Goal: Task Accomplishment & Management: Use online tool/utility

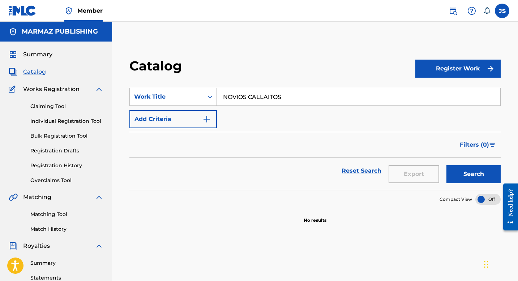
click at [262, 84] on section "SearchWithCriteria4313a1f8-0786-4280-a3b8-64e317d4e58c Work Title NOVIOS CALLAI…" at bounding box center [314, 134] width 371 height 111
click at [262, 94] on input "NOVIOS CALLAITOS" at bounding box center [358, 96] width 283 height 17
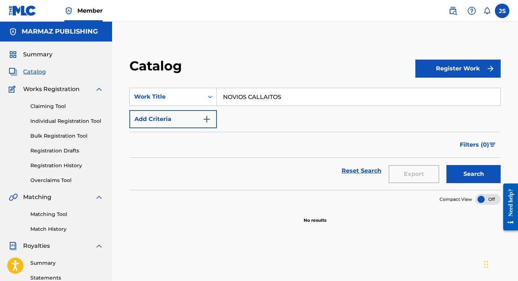
click at [262, 94] on input "NOVIOS CALLAITOS" at bounding box center [358, 96] width 283 height 17
paste input "PA QUE VOY A TENER D"
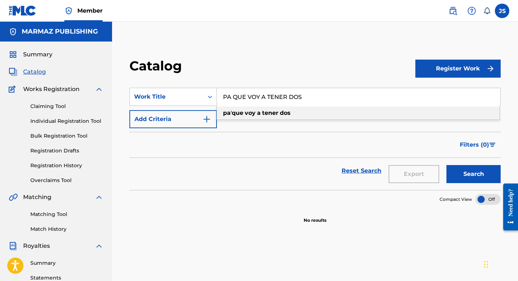
click at [243, 112] on strong "que" at bounding box center [238, 112] width 12 height 7
type input "pa' que voy a tener dos"
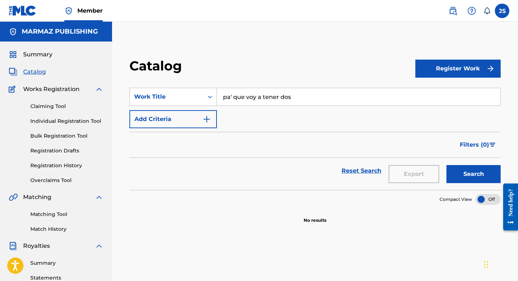
click at [457, 168] on button "Search" at bounding box center [473, 174] width 54 height 18
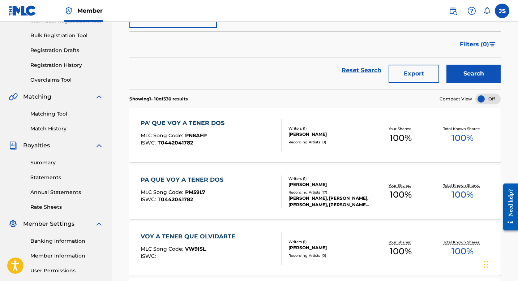
scroll to position [102, 0]
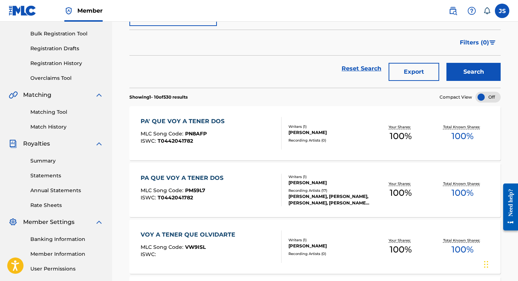
click at [350, 133] on div "BLAS ANTONIO RUIZ RUIZ" at bounding box center [328, 132] width 81 height 7
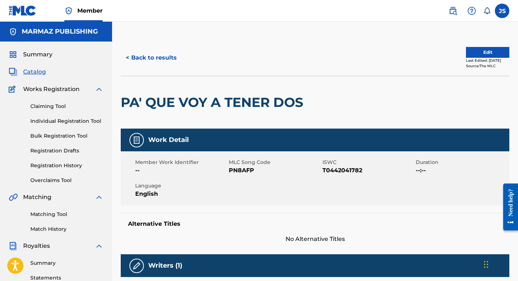
click at [244, 166] on span "MLC Song Code" at bounding box center [275, 163] width 92 height 8
click at [244, 167] on span "PN8AFP" at bounding box center [275, 170] width 92 height 9
copy span "PN8AFP"
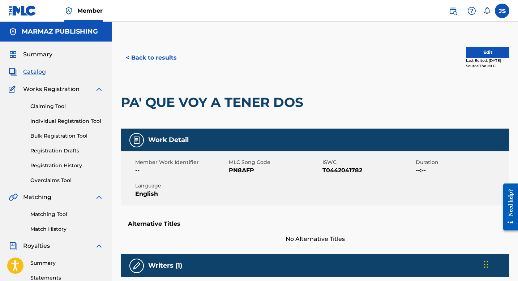
click at [338, 171] on span "T0442041782" at bounding box center [368, 170] width 92 height 9
copy span "T0442041782"
click at [237, 168] on span "PN8AFP" at bounding box center [275, 170] width 92 height 9
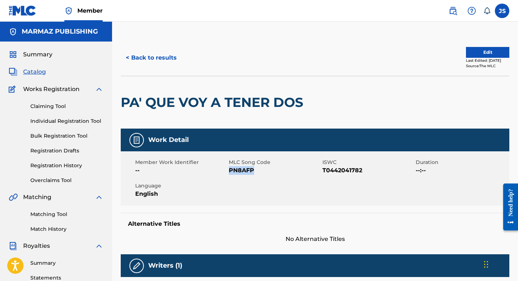
copy span "PN8AFP"
click at [172, 55] on button "< Back to results" at bounding box center [151, 58] width 61 height 18
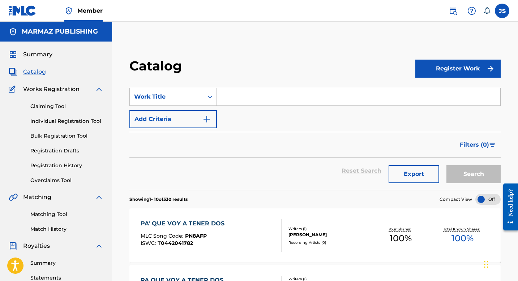
click at [229, 102] on input "Search Form" at bounding box center [358, 96] width 283 height 17
paste input "PARA QUE GUAYABO"
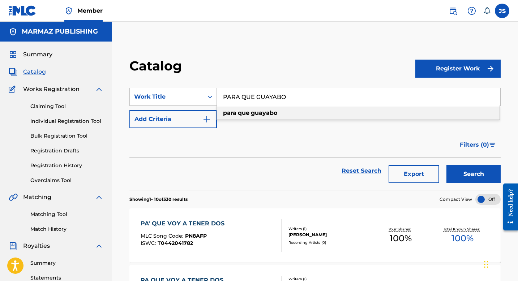
click at [297, 112] on div "para que guayabo" at bounding box center [358, 113] width 282 height 13
type input "para que guayabo"
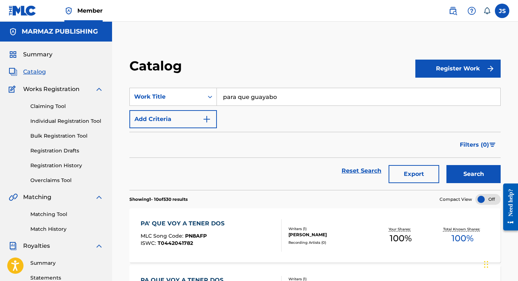
click at [462, 171] on button "Search" at bounding box center [473, 174] width 54 height 18
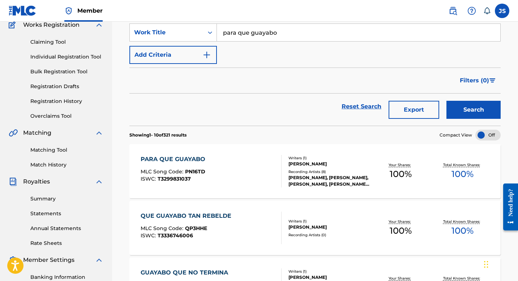
scroll to position [65, 0]
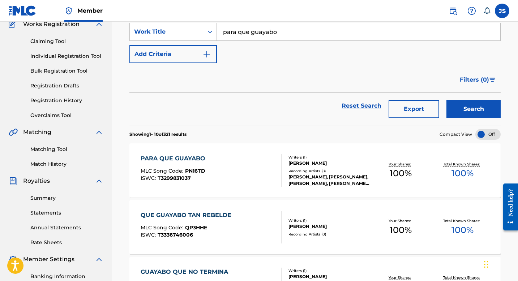
click at [250, 158] on div "PARA QUE GUAYABO MLC Song Code : PN16TD ISWC : T3299831037" at bounding box center [211, 170] width 141 height 33
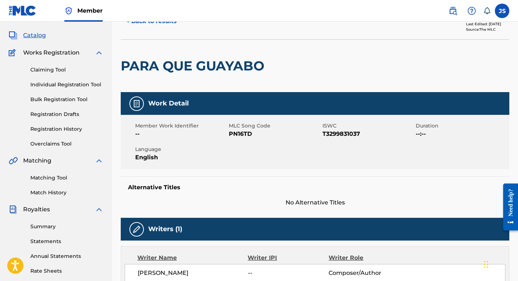
scroll to position [47, 0]
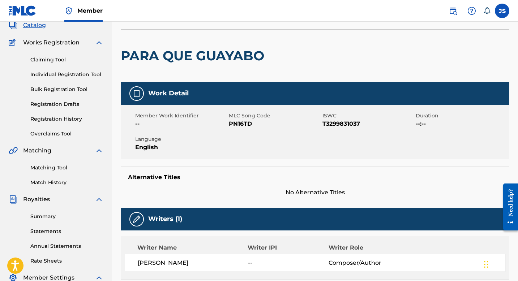
click at [241, 122] on span "PN16TD" at bounding box center [275, 124] width 92 height 9
copy span "PN16TD"
click at [349, 122] on span "T3299831037" at bounding box center [368, 124] width 92 height 9
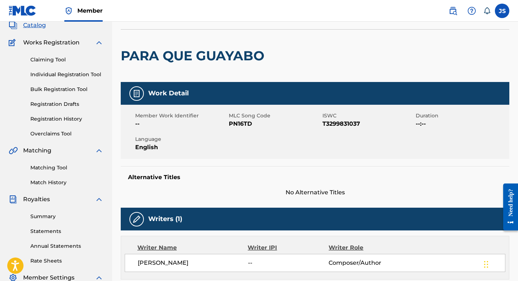
click at [349, 122] on span "T3299831037" at bounding box center [368, 124] width 92 height 9
copy span "T3299831037"
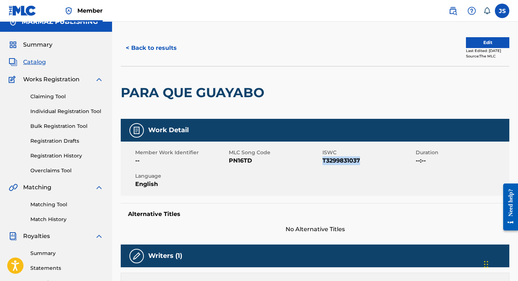
scroll to position [0, 0]
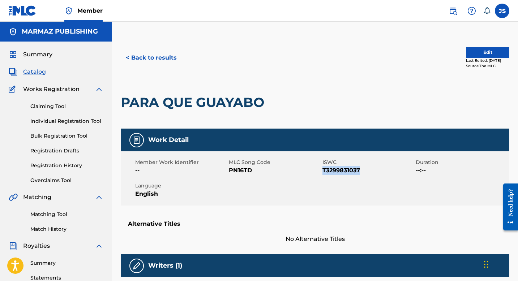
click at [145, 54] on button "< Back to results" at bounding box center [151, 58] width 61 height 18
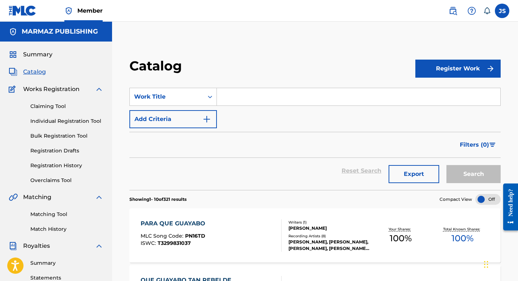
click at [239, 98] on input "Search Form" at bounding box center [358, 96] width 283 height 17
paste input "TRES COPAS Y UN GUAYABO"
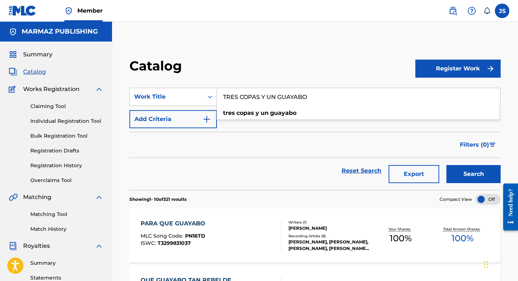
type input "TRES COPAS Y UN GUAYABO"
click at [450, 171] on button "Search" at bounding box center [473, 174] width 54 height 18
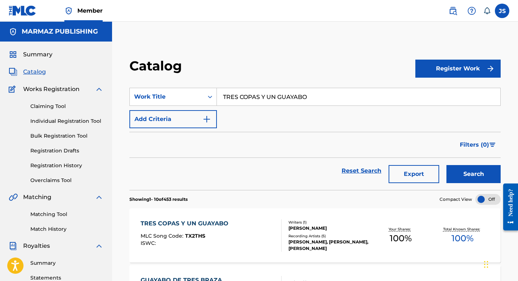
click at [221, 226] on div "TRES COPAS Y UN GUAYABO" at bounding box center [186, 223] width 91 height 9
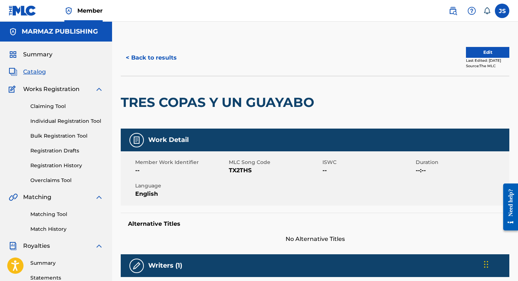
click at [233, 213] on div "Alternative Titles No Alternative Titles" at bounding box center [315, 228] width 388 height 31
click at [234, 172] on span "TX2THS" at bounding box center [275, 170] width 92 height 9
copy span "TX2THS"
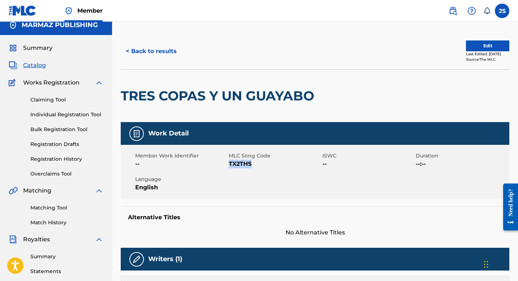
scroll to position [7, 0]
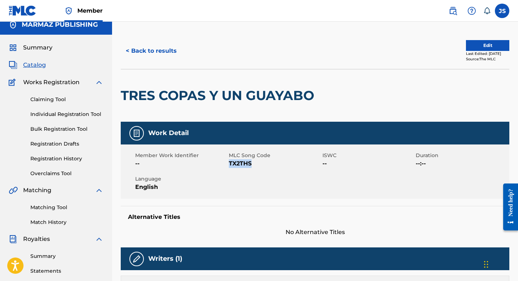
click at [134, 55] on button "< Back to results" at bounding box center [151, 51] width 61 height 18
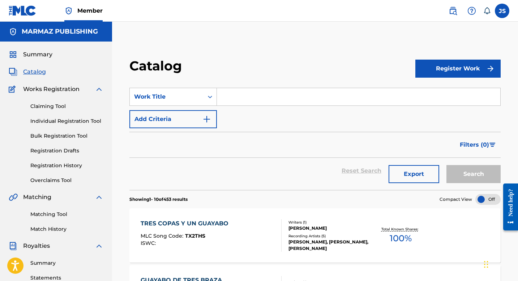
click at [250, 105] on input "Search Form" at bounding box center [358, 96] width 283 height 17
paste input "TU NO REVISAS EL MIO"
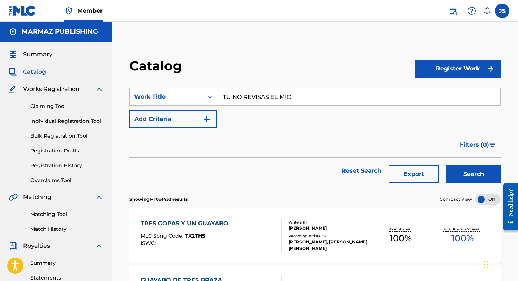
type input "TU NO REVISAS EL MIO"
click at [487, 185] on div "Reset Search Export Search" at bounding box center [314, 174] width 371 height 32
click at [478, 176] on button "Search" at bounding box center [473, 174] width 54 height 18
click at [189, 129] on form "SearchWithCriteria4313a1f8-0786-4280-a3b8-64e317d4e58c Work Title TU NO REVISAS…" at bounding box center [314, 139] width 371 height 102
click at [188, 119] on button "Add Criteria" at bounding box center [172, 119] width 87 height 18
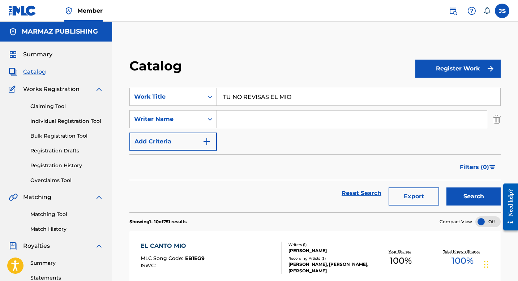
click at [233, 121] on input "Search Form" at bounding box center [352, 119] width 270 height 17
type input "[PERSON_NAME] [PERSON_NAME]"
click at [485, 202] on button "Search" at bounding box center [473, 196] width 54 height 18
click at [247, 100] on input "TU NO REVISAS EL MIO" at bounding box center [358, 96] width 283 height 17
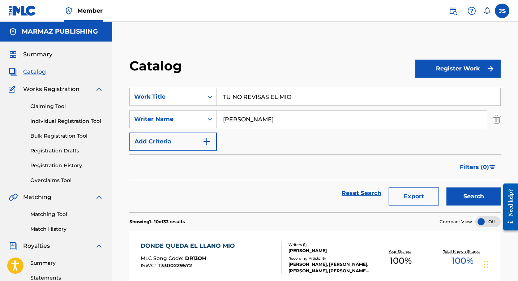
click at [247, 100] on input "TU NO REVISAS EL MIO" at bounding box center [358, 96] width 283 height 17
paste input "UN SENTIMIENTO CUATRO COPAS"
type input "UN SENTIMIENTO CUATRO COPAS"
click at [453, 197] on button "Search" at bounding box center [473, 196] width 54 height 18
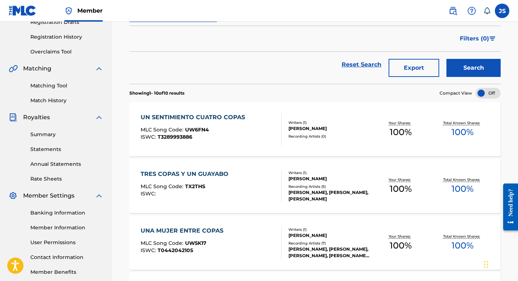
scroll to position [67, 0]
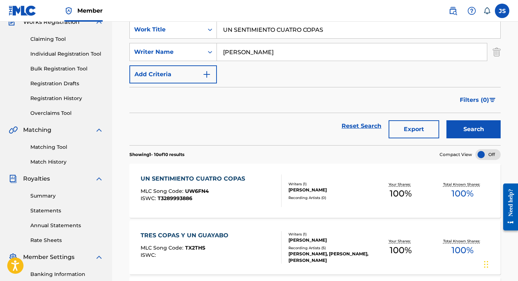
click at [432, 184] on div "Total Known Shares: 100 %" at bounding box center [462, 191] width 62 height 22
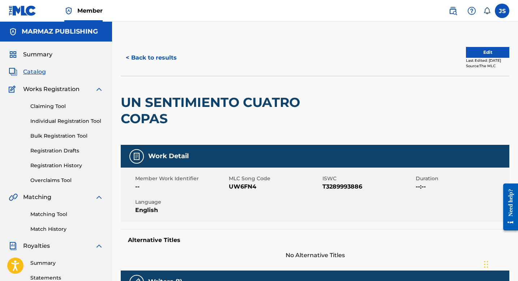
click at [237, 184] on span "UW6FN4" at bounding box center [275, 186] width 92 height 9
click at [237, 181] on span "MLC Song Code" at bounding box center [275, 179] width 92 height 8
click at [252, 190] on span "UW6FN4" at bounding box center [275, 186] width 92 height 9
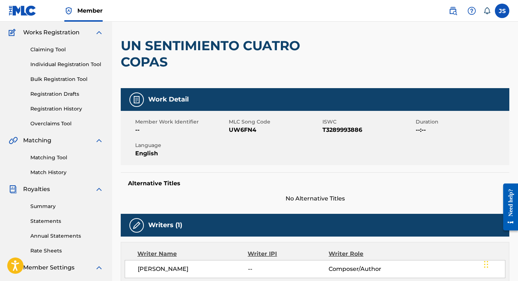
scroll to position [71, 0]
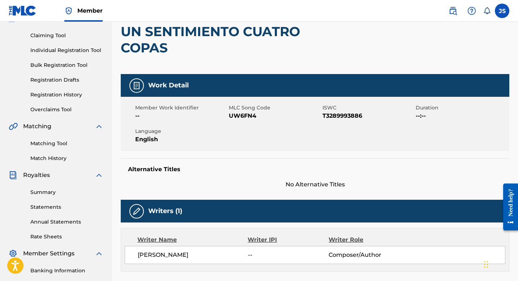
click at [236, 115] on span "UW6FN4" at bounding box center [275, 116] width 92 height 9
copy span "UW6FN4"
click at [344, 115] on span "T3289993886" at bounding box center [368, 116] width 92 height 9
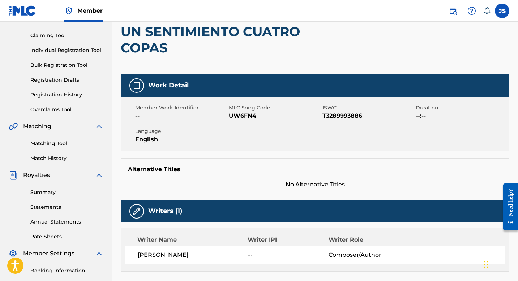
click at [344, 115] on span "T3289993886" at bounding box center [368, 116] width 92 height 9
copy span "T3289993886"
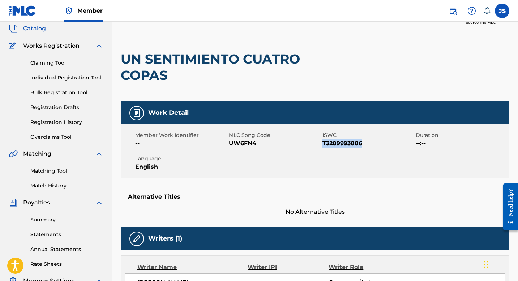
scroll to position [0, 0]
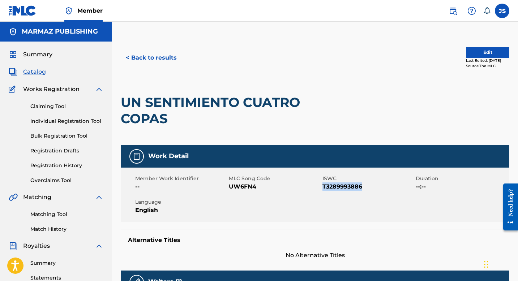
click at [152, 59] on button "< Back to results" at bounding box center [151, 58] width 61 height 18
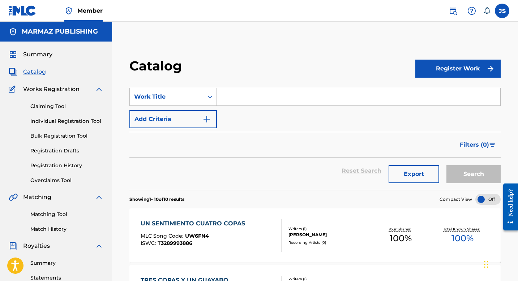
click at [242, 105] on div "Search Form" at bounding box center [359, 97] width 284 height 18
paste input "VOY A TRIUNFAR EN TUS NARICES"
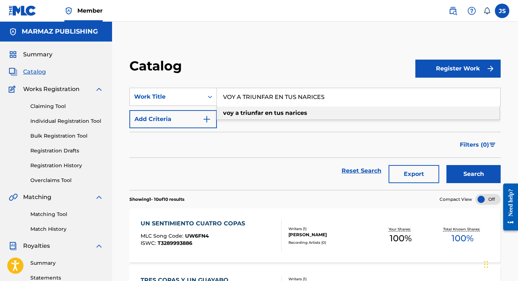
type input "VOY A TRIUNFAR EN TUS NARICES"
click at [478, 177] on button "Search" at bounding box center [473, 174] width 54 height 18
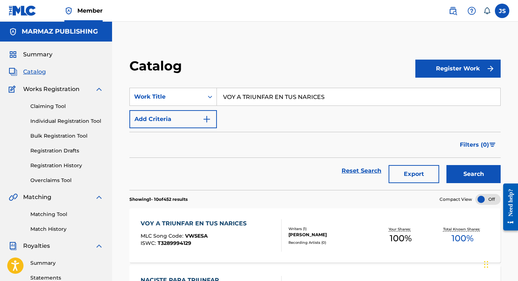
click at [201, 223] on div "VOY A TRIUNFAR EN TUS NARICES" at bounding box center [195, 223] width 109 height 9
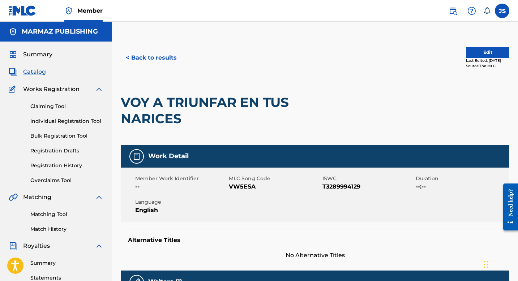
click at [249, 187] on span "VW5ESA" at bounding box center [275, 186] width 92 height 9
copy span "VW5ESA"
click at [333, 185] on span "T3289994129" at bounding box center [368, 186] width 92 height 9
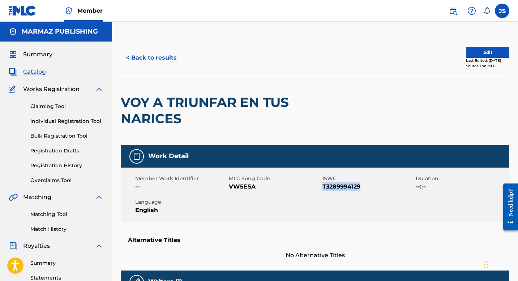
copy span "T3289994129"
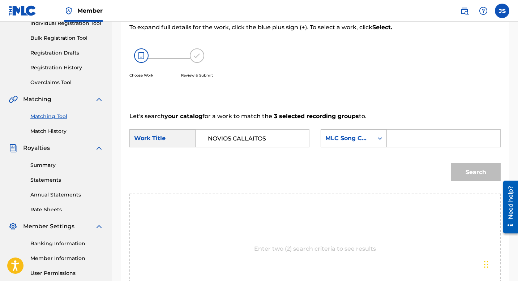
scroll to position [91, 0]
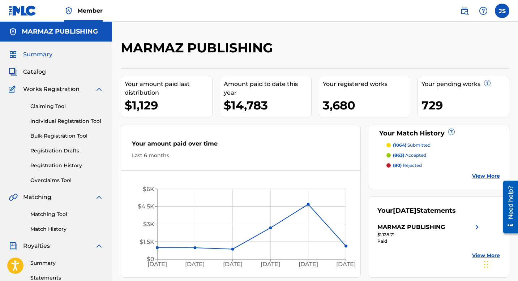
click at [39, 105] on link "Claiming Tool" at bounding box center [66, 107] width 73 height 8
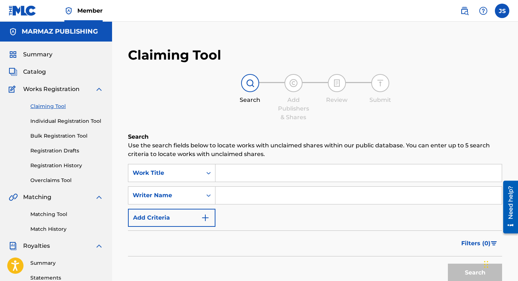
click at [247, 176] on input "Search Form" at bounding box center [358, 172] width 286 height 17
paste input "PA' ALLA VOY AJILAITA"
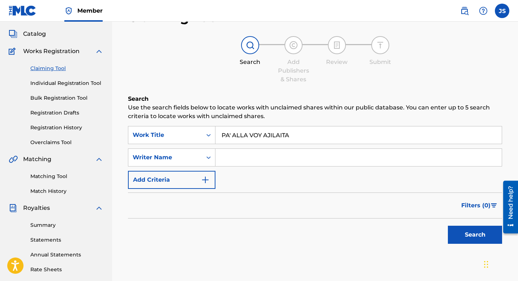
scroll to position [53, 0]
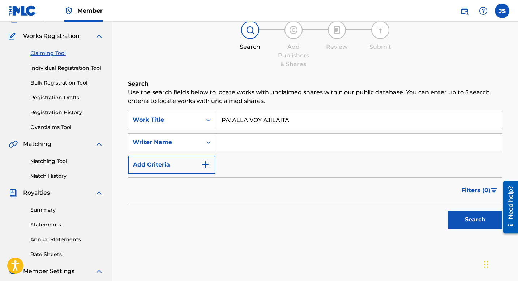
type input "PA' ALLA VOY AJILAITA"
click at [188, 168] on button "Add Criteria" at bounding box center [171, 165] width 87 height 18
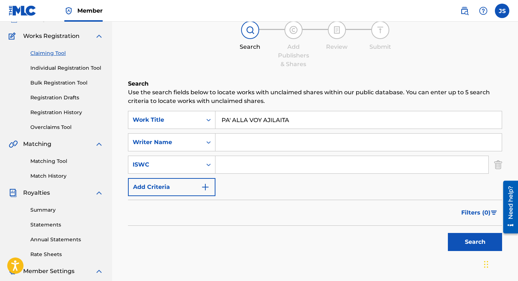
click at [229, 168] on input "Search Form" at bounding box center [351, 164] width 273 height 17
click at [230, 137] on input "Search Form" at bounding box center [358, 142] width 286 height 17
type input "[PERSON_NAME] [PERSON_NAME]"
click at [461, 238] on button "Search" at bounding box center [475, 242] width 54 height 18
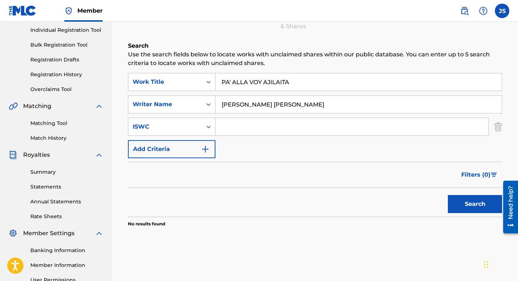
scroll to position [167, 0]
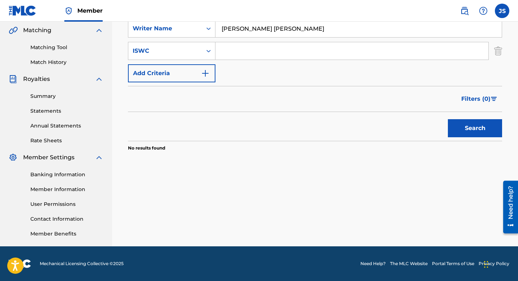
click at [488, 130] on button "Search" at bounding box center [475, 128] width 54 height 18
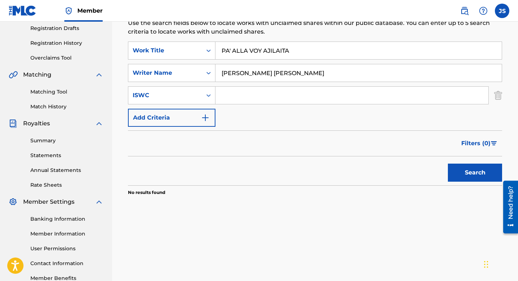
scroll to position [120, 0]
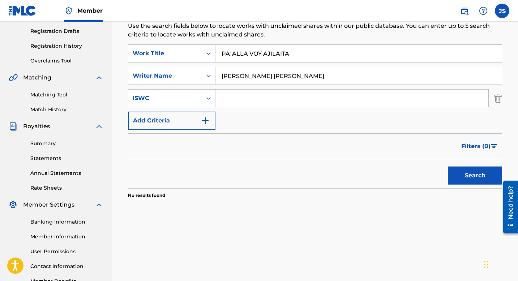
click at [250, 50] on input "PA' ALLA VOY AJILAITA" at bounding box center [358, 53] width 286 height 17
paste input "LOS PAJUOS"
type input "PA' LOS PAJUOS"
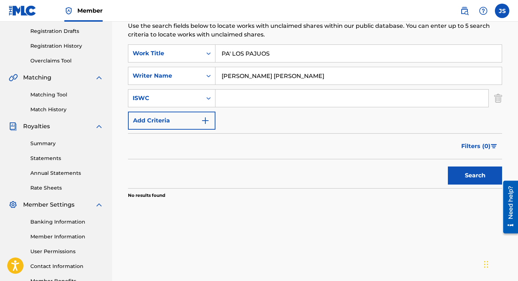
click at [487, 177] on button "Search" at bounding box center [475, 176] width 54 height 18
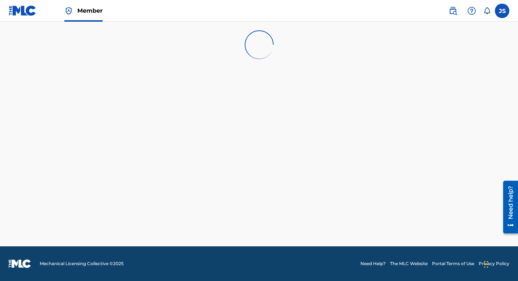
click at [23, 15] on img at bounding box center [23, 10] width 28 height 10
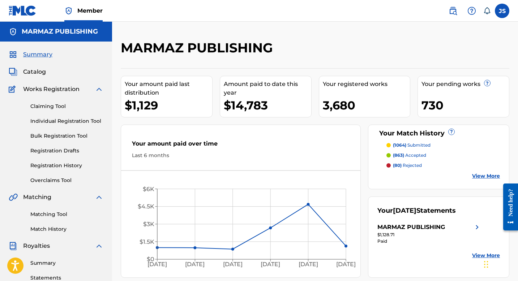
click at [42, 215] on link "Matching Tool" at bounding box center [66, 215] width 73 height 8
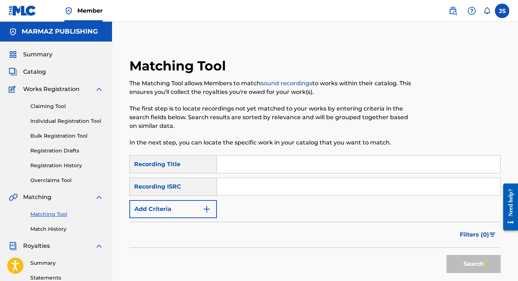
click at [228, 162] on input "Search Form" at bounding box center [358, 164] width 283 height 17
paste input "PA' LOS PAJUOS"
type input "PA' LOS PAJUOS"
click at [199, 204] on button "Add Criteria" at bounding box center [172, 209] width 87 height 18
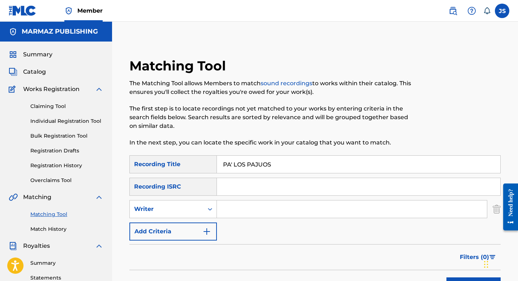
click at [228, 207] on input "Search Form" at bounding box center [352, 208] width 270 height 17
type input "[PERSON_NAME] [PERSON_NAME]"
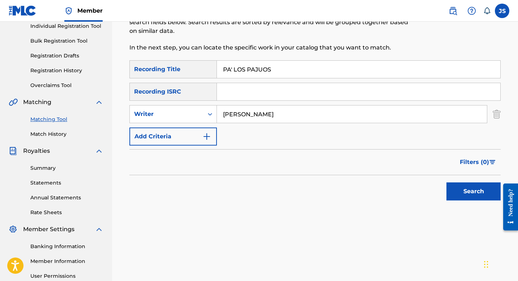
scroll to position [113, 0]
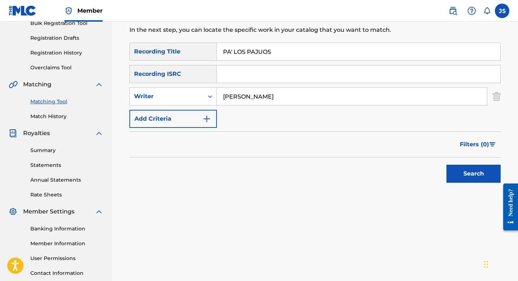
click at [463, 169] on button "Search" at bounding box center [473, 174] width 54 height 18
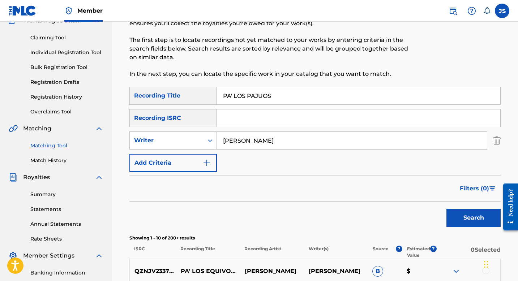
scroll to position [0, 0]
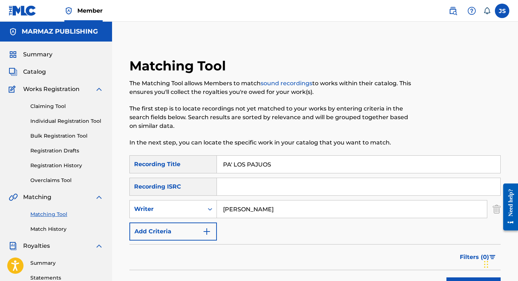
click at [258, 164] on input "PA' LOS PAJUOS" at bounding box center [358, 164] width 283 height 17
paste input "LOS PICHIRRE"
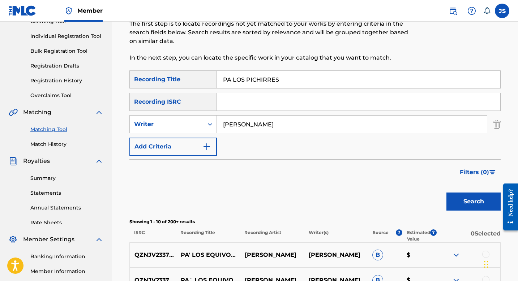
scroll to position [119, 0]
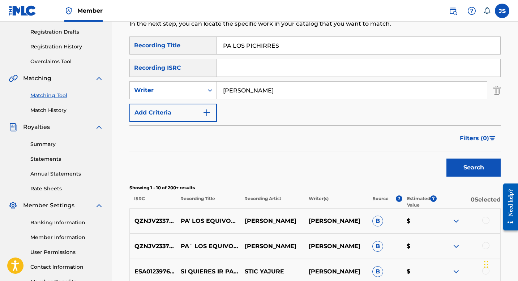
click at [466, 174] on button "Search" at bounding box center [473, 168] width 54 height 18
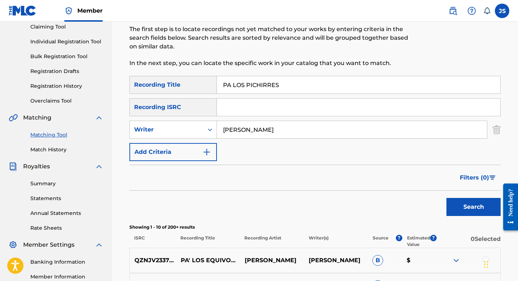
scroll to position [62, 0]
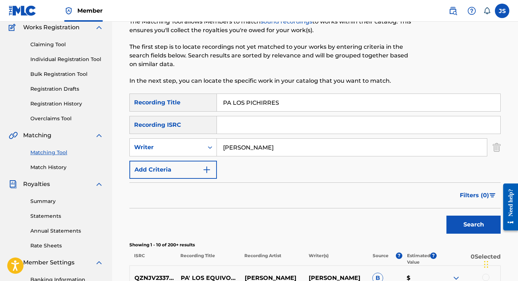
click at [263, 107] on input "PA LOS PICHIRRES" at bounding box center [358, 102] width 283 height 17
paste input "QUE VOY A TENER DO"
type input "PA QUE VOY A TENER DOS"
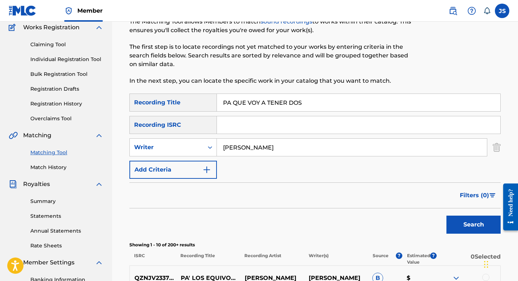
click at [454, 219] on button "Search" at bounding box center [473, 225] width 54 height 18
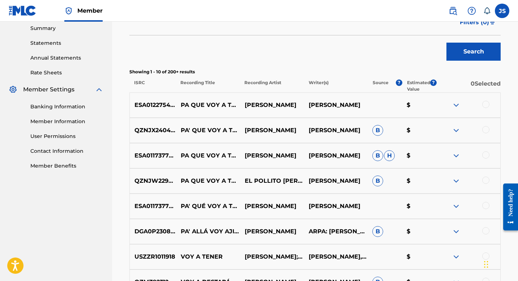
scroll to position [237, 0]
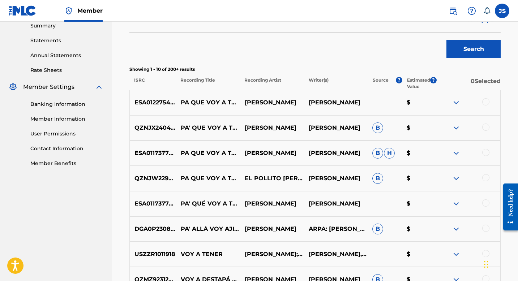
click at [484, 201] on div at bounding box center [485, 202] width 7 height 7
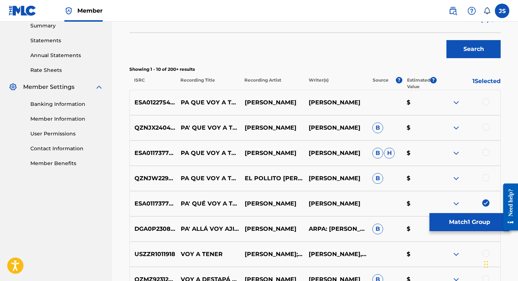
click at [484, 176] on div at bounding box center [485, 177] width 7 height 7
click at [486, 152] on div at bounding box center [485, 152] width 7 height 7
click at [483, 128] on div at bounding box center [485, 127] width 7 height 7
click at [483, 103] on div at bounding box center [485, 101] width 7 height 7
click at [184, 51] on div "Search" at bounding box center [314, 47] width 371 height 29
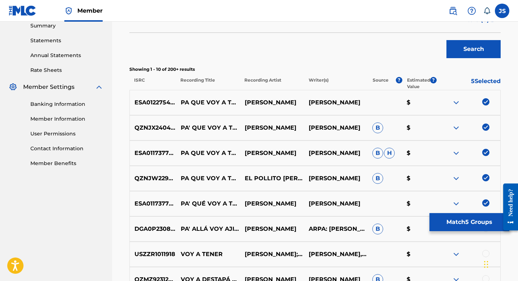
click at [446, 224] on button "Match 5 Groups" at bounding box center [469, 222] width 80 height 18
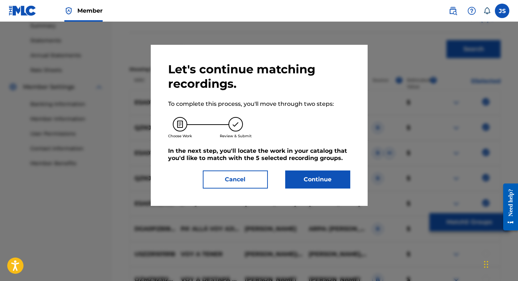
click at [301, 184] on button "Continue" at bounding box center [317, 180] width 65 height 18
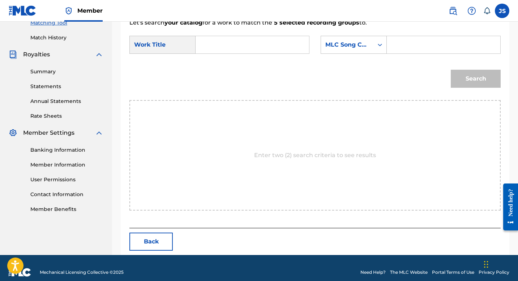
scroll to position [200, 0]
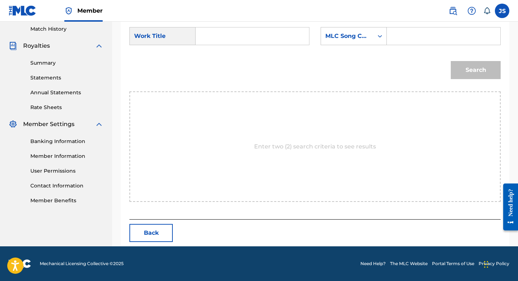
click at [227, 35] on input "Search Form" at bounding box center [252, 35] width 101 height 17
paste input "PA QUE VOY A TENER DOS"
click at [409, 36] on input "Search Form" at bounding box center [443, 35] width 101 height 17
click at [219, 35] on input "PA QUE VOY A TENER DOS" at bounding box center [252, 35] width 101 height 17
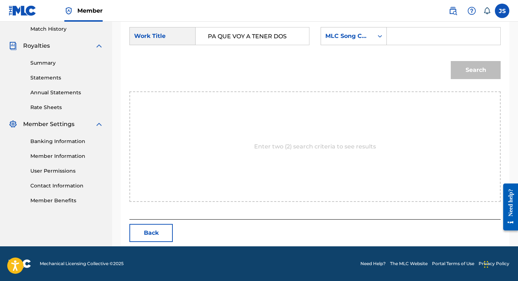
click at [219, 35] on input "PA QUE VOY A TENER DOS" at bounding box center [252, 35] width 101 height 17
paste input "DROTIANDO A LAS PADROTA"
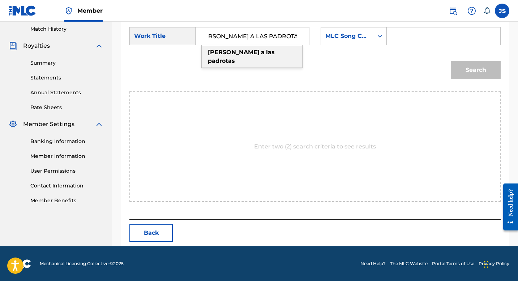
click at [235, 57] on strong "padrotas" at bounding box center [221, 60] width 27 height 7
type input "padrotiando a las padrotas"
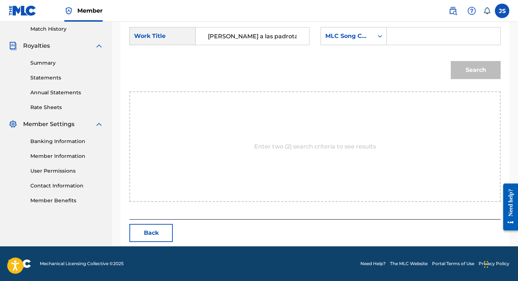
click at [432, 34] on input "Search Form" at bounding box center [443, 35] width 101 height 17
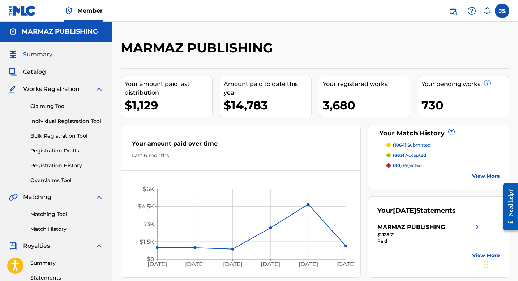
click at [63, 216] on link "Matching Tool" at bounding box center [66, 215] width 73 height 8
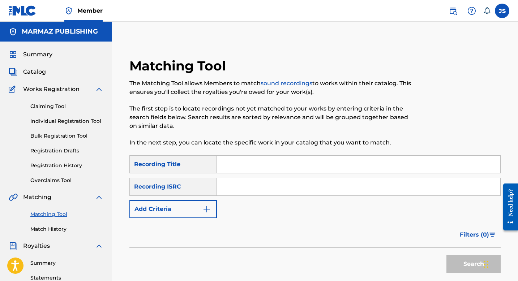
click at [241, 165] on input "Search Form" at bounding box center [358, 164] width 283 height 17
paste input "PA QUE VOY A TENER DOS"
type input "PA QUE VOY A TENER DOS"
click at [212, 206] on button "Add Criteria" at bounding box center [172, 209] width 87 height 18
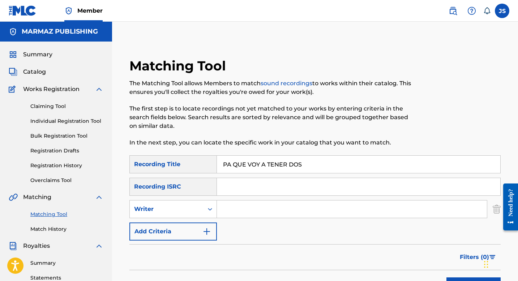
click at [224, 213] on input "Search Form" at bounding box center [352, 208] width 270 height 17
type input "[PERSON_NAME] [PERSON_NAME]"
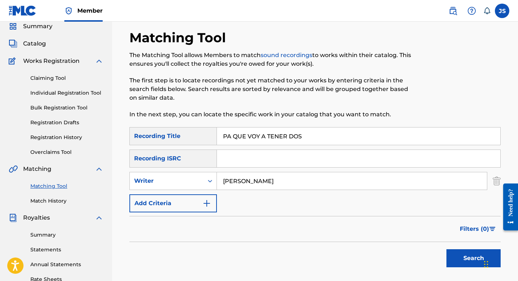
scroll to position [63, 0]
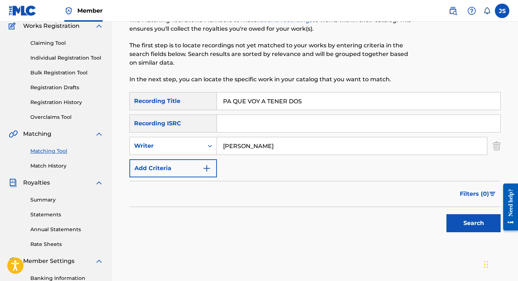
click at [458, 224] on button "Search" at bounding box center [473, 223] width 54 height 18
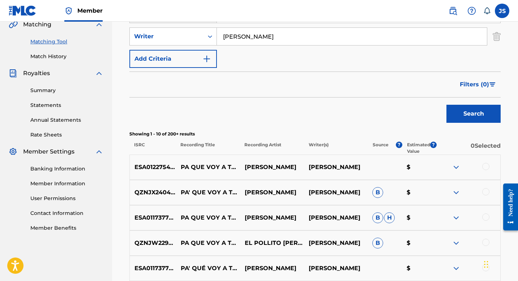
scroll to position [173, 0]
click at [488, 164] on div at bounding box center [485, 166] width 7 height 7
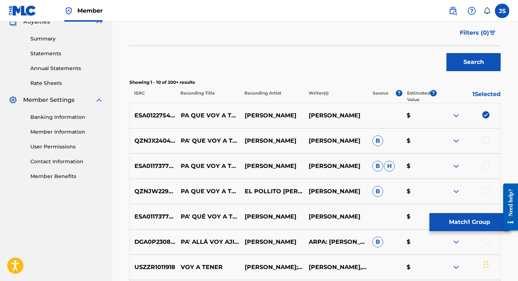
scroll to position [227, 0]
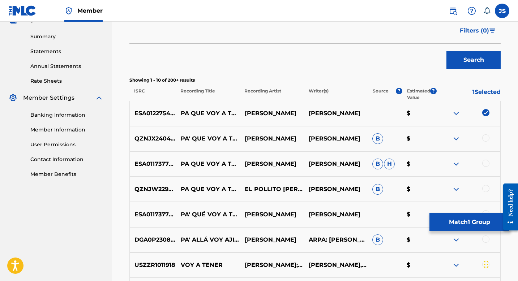
click at [486, 141] on div at bounding box center [485, 137] width 7 height 7
click at [486, 159] on div "ESA011737750 PA QUE VOY A TENER DOS BLAS RUIZ BLAS RUIZ B H $" at bounding box center [314, 163] width 371 height 25
click at [486, 166] on div at bounding box center [485, 163] width 7 height 7
click at [486, 192] on div at bounding box center [485, 188] width 7 height 7
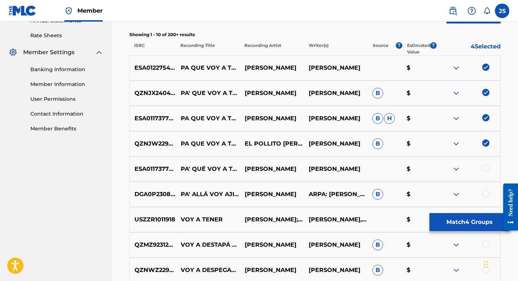
scroll to position [272, 0]
click at [484, 168] on div at bounding box center [485, 167] width 7 height 7
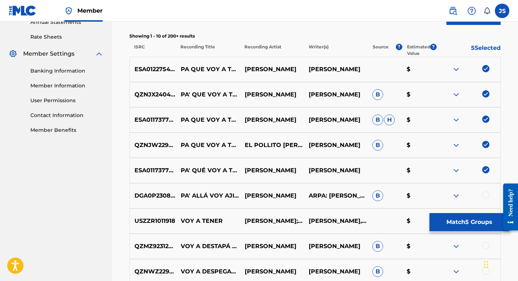
scroll to position [267, 0]
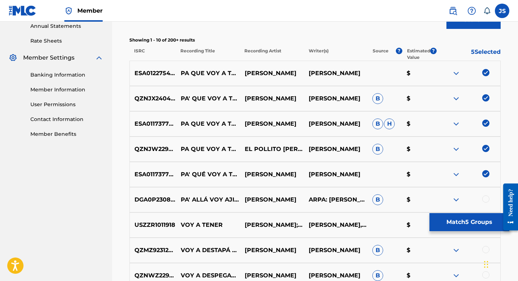
click at [456, 217] on button "Match 5 Groups" at bounding box center [469, 222] width 80 height 18
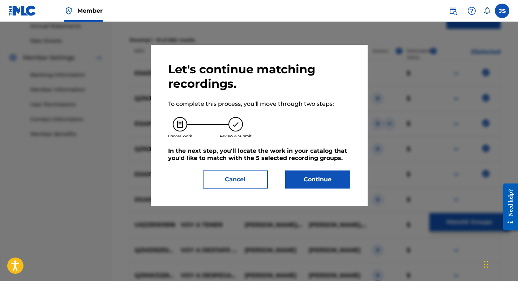
click at [308, 175] on button "Continue" at bounding box center [317, 180] width 65 height 18
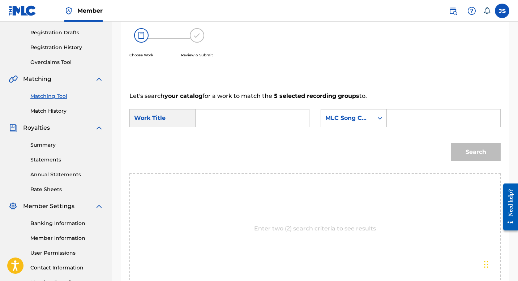
scroll to position [109, 0]
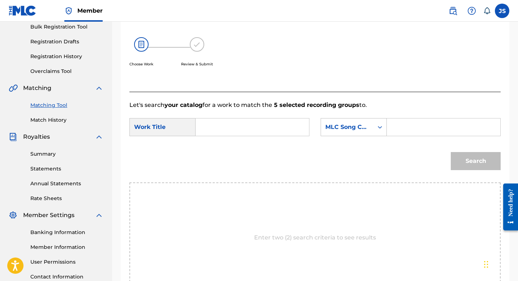
click at [393, 124] on input "Search Form" at bounding box center [443, 126] width 101 height 17
paste input "PN8AFP"
type input "PN8AFP"
click at [298, 124] on input "Search Form" at bounding box center [252, 126] width 101 height 17
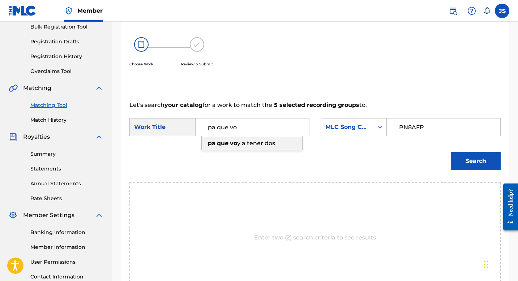
click at [273, 143] on span "y a tener dos" at bounding box center [256, 143] width 38 height 7
type input "pa que voy a tener dos"
click at [462, 158] on button "Search" at bounding box center [475, 161] width 50 height 18
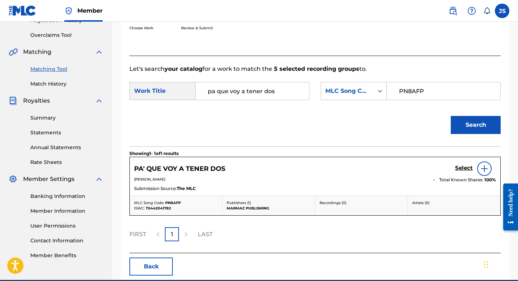
scroll to position [179, 0]
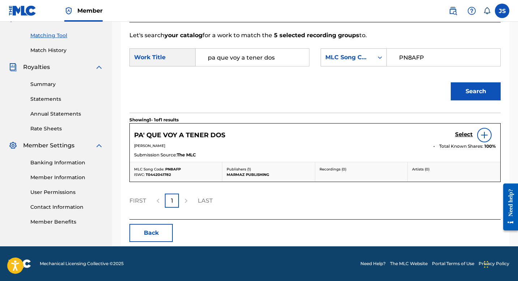
click at [461, 132] on h5 "Select" at bounding box center [464, 134] width 18 height 7
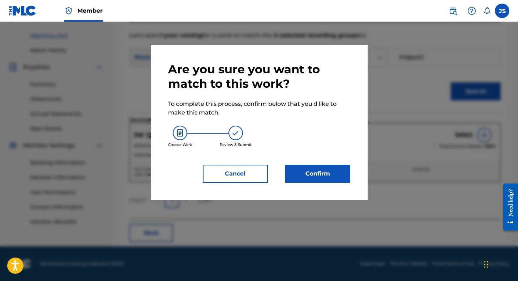
click at [317, 171] on button "Confirm" at bounding box center [317, 174] width 65 height 18
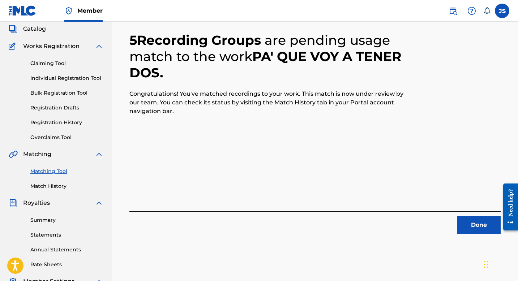
scroll to position [55, 0]
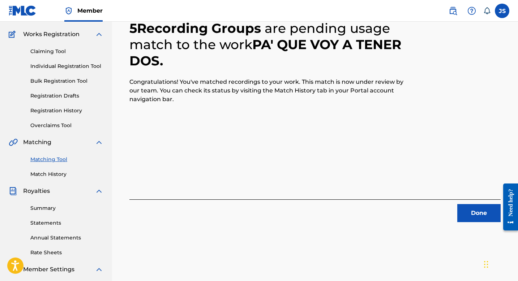
click at [466, 211] on button "Done" at bounding box center [478, 213] width 43 height 18
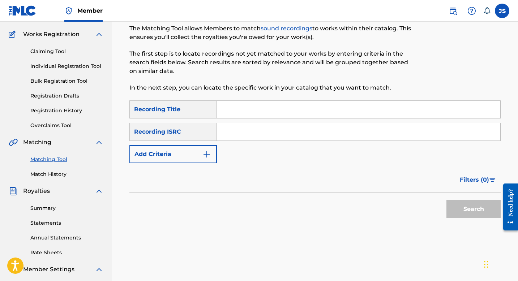
scroll to position [0, 0]
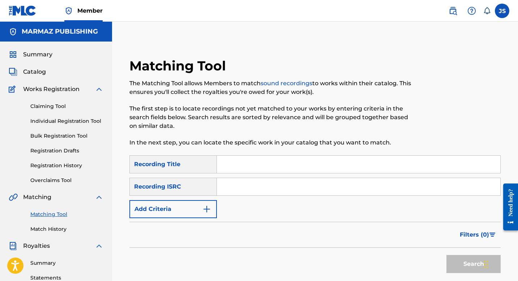
click at [248, 170] on input "Search Form" at bounding box center [358, 164] width 283 height 17
click at [227, 165] on input "Search Form" at bounding box center [358, 164] width 283 height 17
paste input "PADROTIANDO A LAS PADROTAS"
type input "PADROTIANDO A LAS PADROTAS"
click at [191, 212] on button "Add Criteria" at bounding box center [172, 209] width 87 height 18
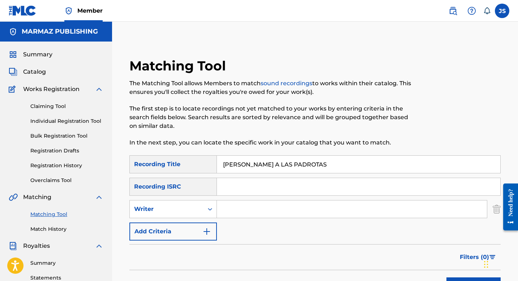
click at [232, 205] on input "Search Form" at bounding box center [352, 208] width 270 height 17
type input "[PERSON_NAME] [PERSON_NAME]"
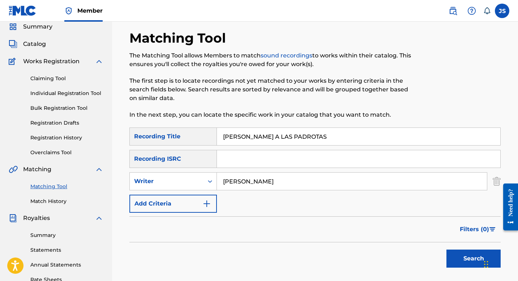
click at [457, 254] on button "Search" at bounding box center [473, 259] width 54 height 18
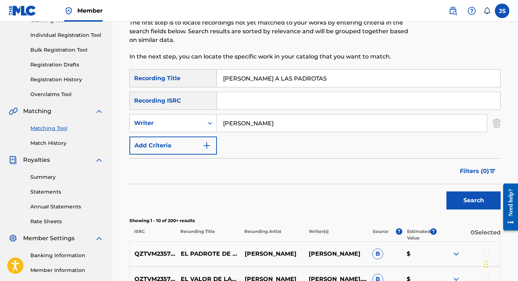
scroll to position [35, 0]
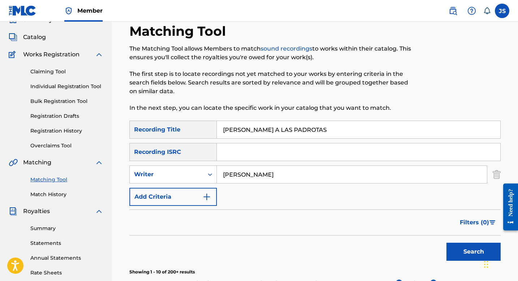
click at [264, 128] on input "PADROTIANDO A LAS PADROTAS" at bounding box center [358, 129] width 283 height 17
paste input "RA QUE GUAYABO"
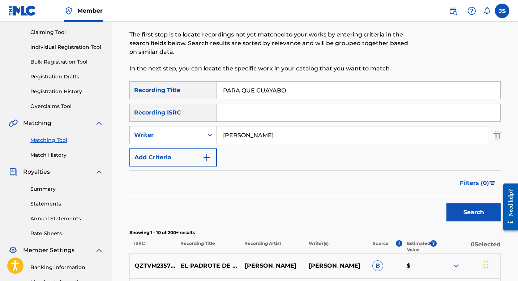
scroll to position [102, 0]
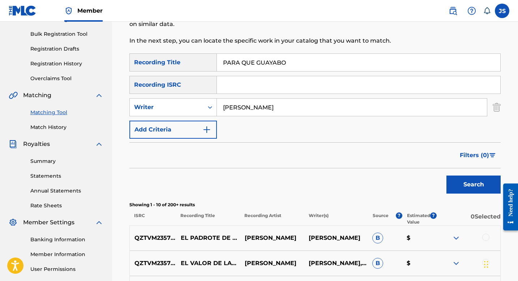
type input "PARA QUE GUAYABO"
click at [470, 191] on button "Search" at bounding box center [473, 185] width 54 height 18
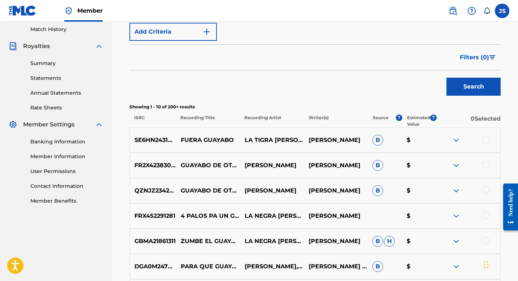
scroll to position [280, 0]
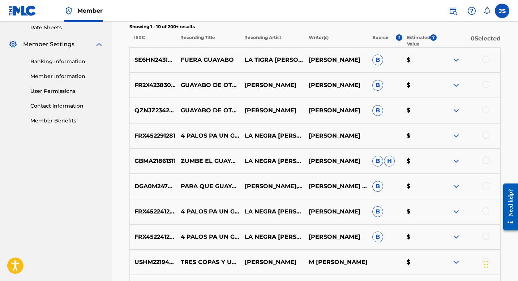
click at [486, 185] on div at bounding box center [485, 185] width 7 height 7
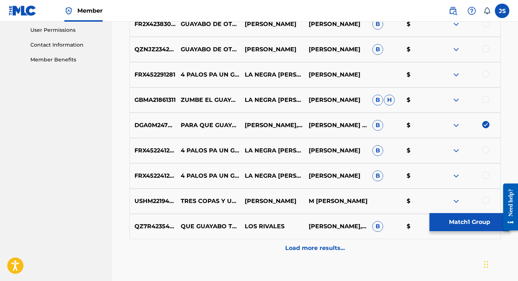
scroll to position [342, 0]
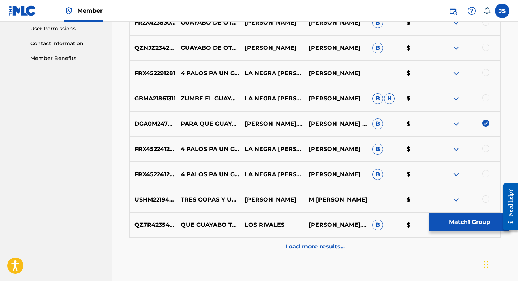
click at [472, 226] on button "Match 1 Group" at bounding box center [469, 222] width 80 height 18
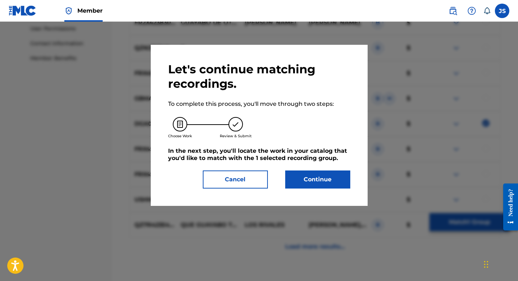
click at [333, 180] on button "Continue" at bounding box center [317, 180] width 65 height 18
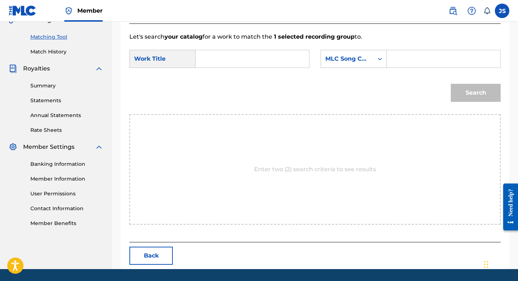
scroll to position [164, 0]
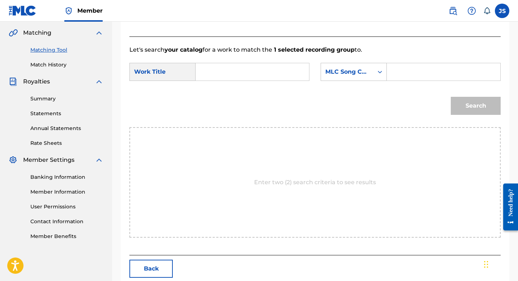
click at [272, 72] on input "Search Form" at bounding box center [252, 71] width 101 height 17
paste input "PARA QUE GUAYABO"
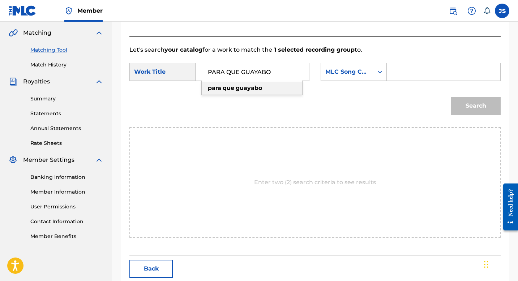
click at [257, 90] on strong "guayabo" at bounding box center [249, 88] width 26 height 7
type input "para que guayabo"
click at [411, 70] on input "Search Form" at bounding box center [443, 71] width 101 height 17
paste input "PN16TD"
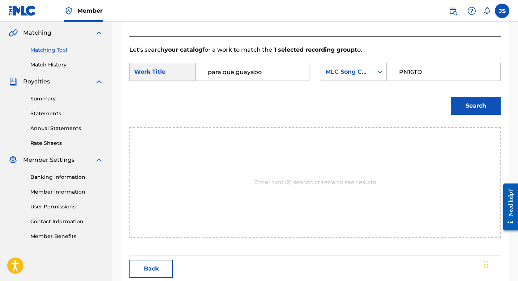
type input "PN16TD"
click at [475, 109] on button "Search" at bounding box center [475, 106] width 50 height 18
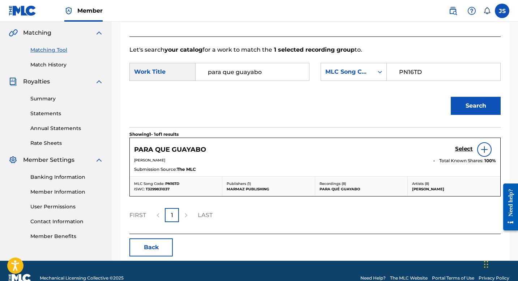
click at [460, 151] on h5 "Select" at bounding box center [464, 149] width 18 height 7
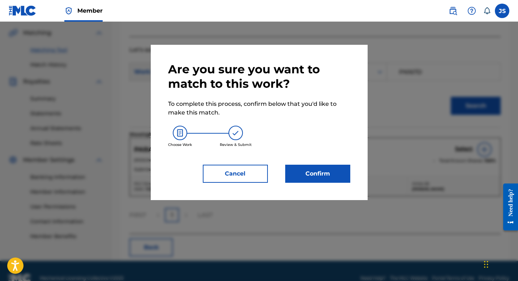
click at [309, 166] on button "Confirm" at bounding box center [317, 174] width 65 height 18
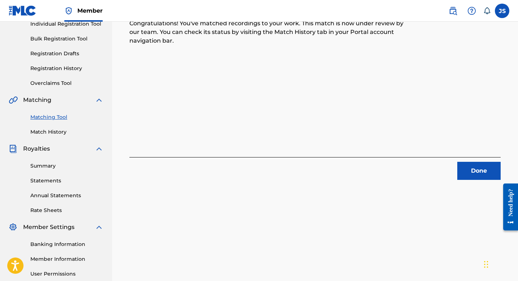
scroll to position [85, 0]
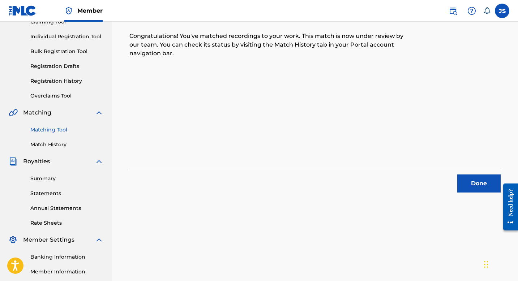
click at [458, 185] on button "Done" at bounding box center [478, 183] width 43 height 18
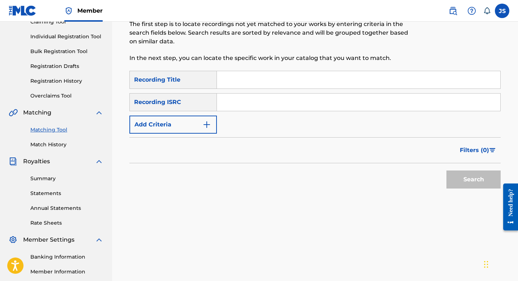
scroll to position [0, 0]
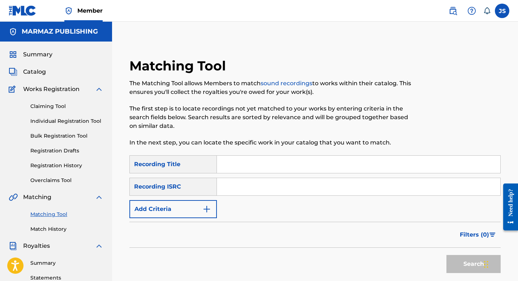
click at [266, 171] on input "Search Form" at bounding box center [358, 164] width 283 height 17
paste input "PENSANDO EN GRANDE"
type input "PENSANDO EN GRANDE"
click at [167, 208] on button "Add Criteria" at bounding box center [172, 209] width 87 height 18
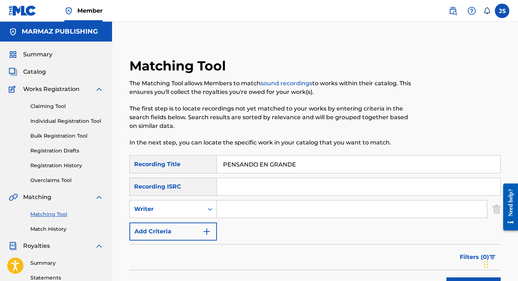
click at [241, 211] on input "Search Form" at bounding box center [352, 208] width 270 height 17
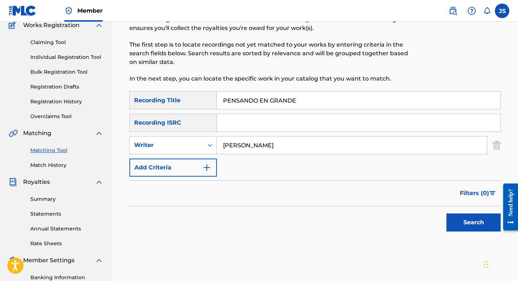
scroll to position [76, 0]
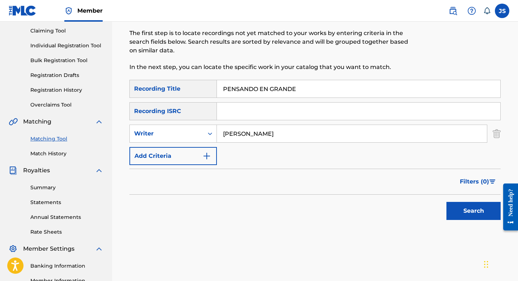
click at [254, 133] on input "LUIS SILVA" at bounding box center [352, 133] width 270 height 17
type input "[PERSON_NAME] [PERSON_NAME]"
click at [453, 205] on button "Search" at bounding box center [473, 211] width 54 height 18
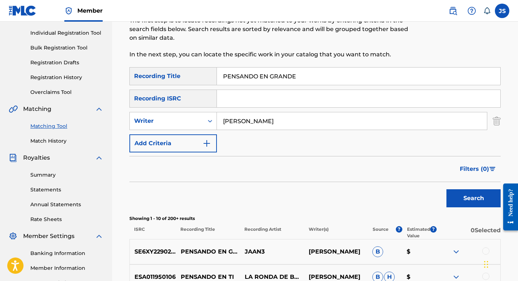
scroll to position [0, 0]
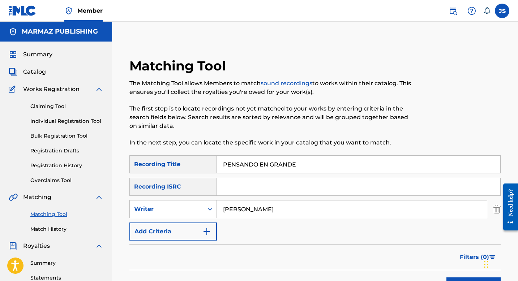
click at [244, 161] on input "PENSANDO EN GRANDE" at bounding box center [358, 164] width 283 height 17
paste input "OR MI MAMA"
click at [244, 164] on input "POR MI MAMA EN GRANDE" at bounding box center [358, 164] width 283 height 17
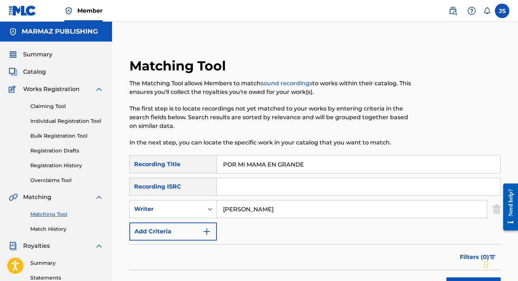
click at [244, 164] on input "POR MI MAMA EN GRANDE" at bounding box center [358, 164] width 283 height 17
paste input "Search Form"
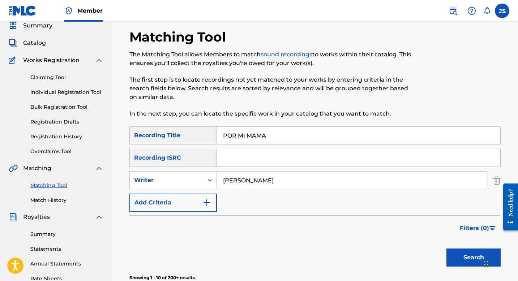
scroll to position [36, 0]
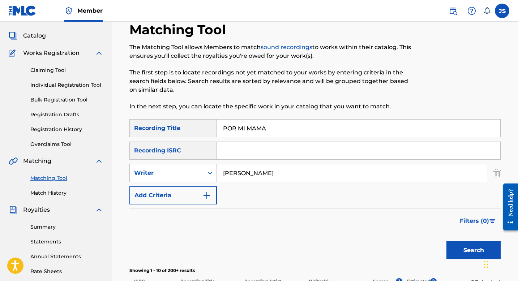
click at [458, 251] on button "Search" at bounding box center [473, 250] width 54 height 18
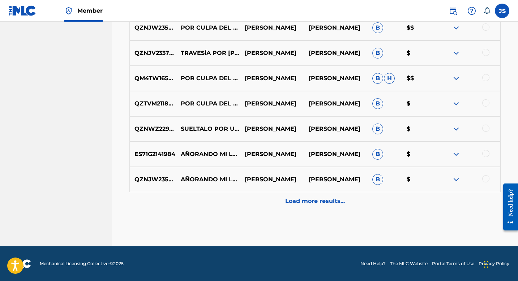
scroll to position [0, 0]
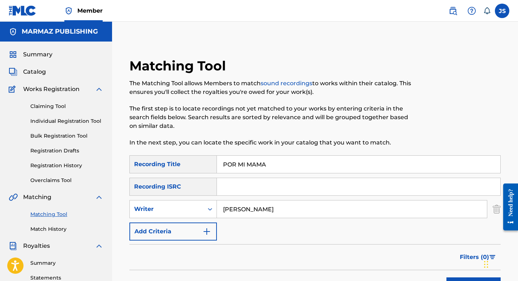
click at [238, 169] on input "POR MI MAMA" at bounding box center [358, 164] width 283 height 17
paste input "QUE ME DEJASTE IR"
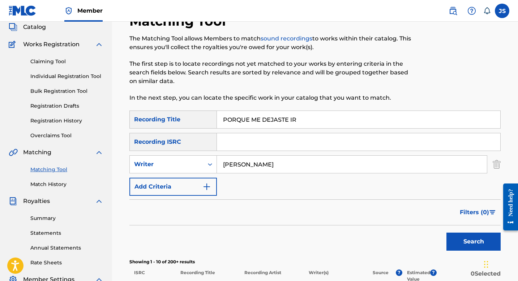
click at [476, 241] on button "Search" at bounding box center [473, 242] width 54 height 18
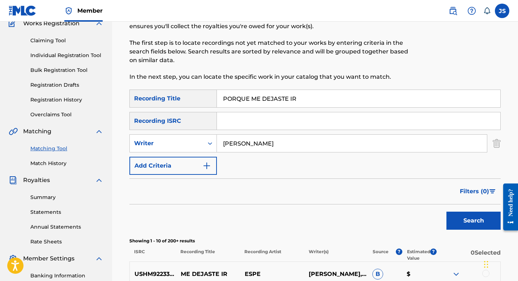
scroll to position [0, 0]
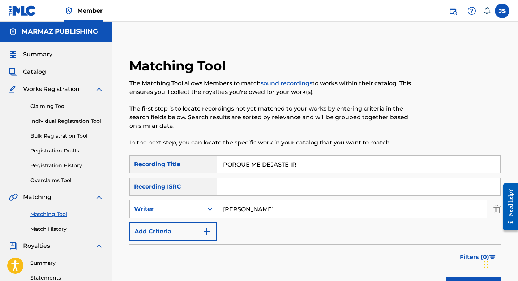
click at [236, 169] on input "PORQUE ME DEJASTE IR" at bounding box center [358, 164] width 283 height 17
paste input "ROBLEMA RESUELTO"
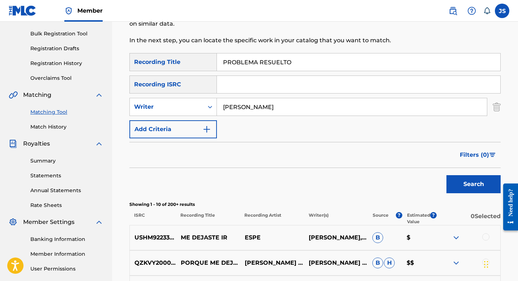
scroll to position [126, 0]
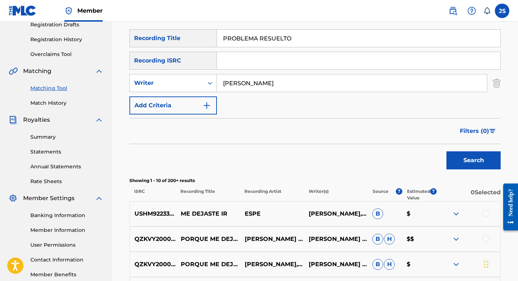
click at [452, 150] on div "Search" at bounding box center [472, 158] width 58 height 29
click at [457, 158] on button "Search" at bounding box center [473, 160] width 54 height 18
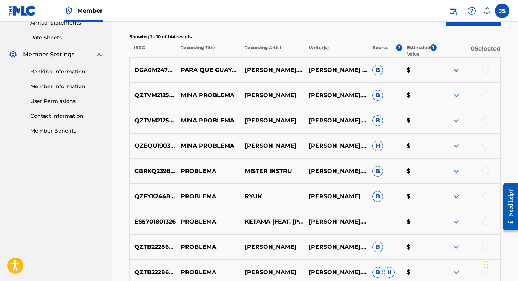
scroll to position [0, 0]
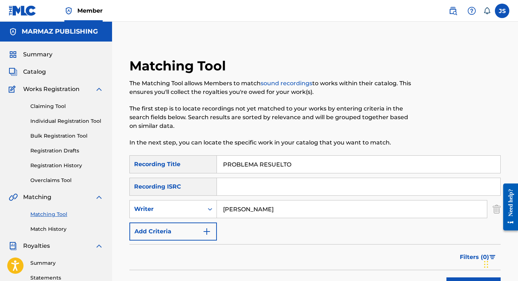
click at [249, 167] on input "PROBLEMA RESUELTO" at bounding box center [358, 164] width 283 height 17
click at [230, 163] on input "PROBLEMA RESUELTO" at bounding box center [358, 164] width 283 height 17
paste input "QUE PASO CON LA CANTANTE"
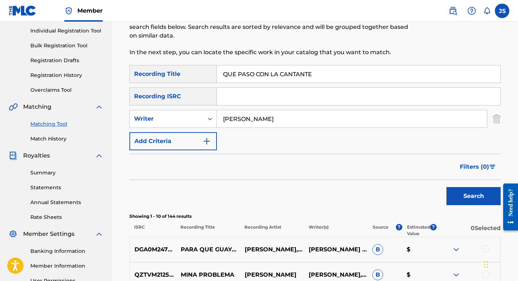
scroll to position [93, 0]
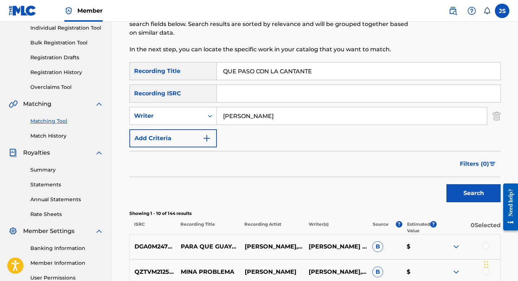
click at [462, 186] on button "Search" at bounding box center [473, 193] width 54 height 18
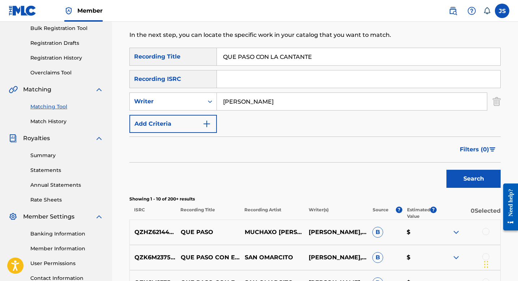
scroll to position [98, 0]
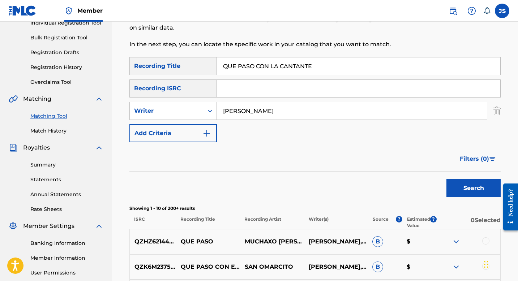
click at [243, 62] on input "QUE PASO CON LA CANTANTE" at bounding box center [358, 65] width 283 height 17
paste input "IEN QUIERE MI AMOR LLANERO"
click at [479, 178] on div "Search" at bounding box center [472, 186] width 58 height 29
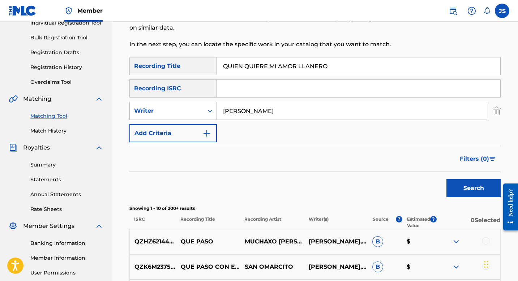
click at [479, 181] on button "Search" at bounding box center [473, 188] width 54 height 18
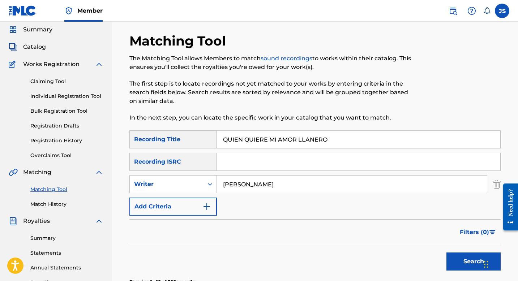
scroll to position [0, 0]
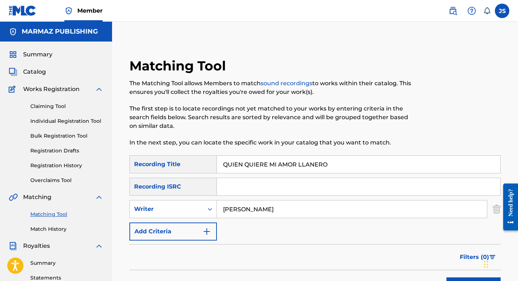
click at [239, 168] on input "QUIEN QUIERE MI AMOR LLANERO" at bounding box center [358, 164] width 283 height 17
paste input "ROMPRE BRISA"
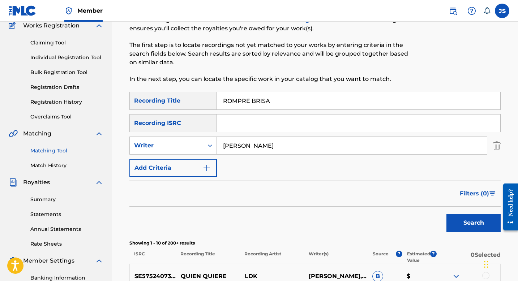
scroll to position [81, 0]
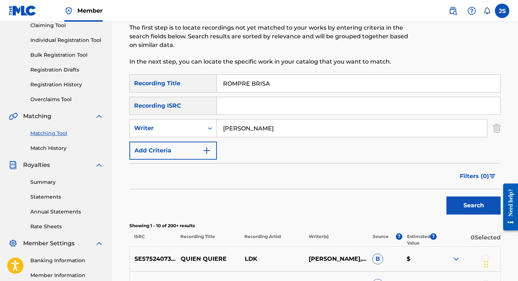
click at [454, 200] on button "Search" at bounding box center [473, 206] width 54 height 18
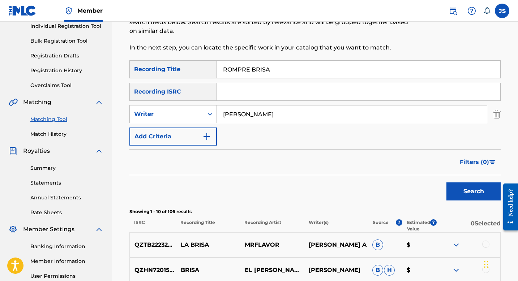
scroll to position [87, 0]
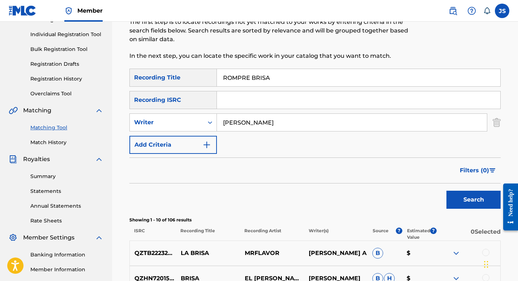
click at [245, 77] on input "ROMPRE BRISA" at bounding box center [358, 77] width 283 height 17
click at [458, 200] on button "Search" at bounding box center [473, 200] width 54 height 18
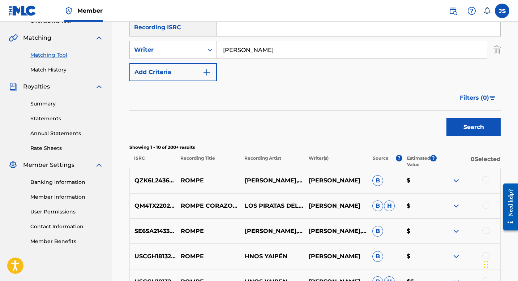
scroll to position [0, 0]
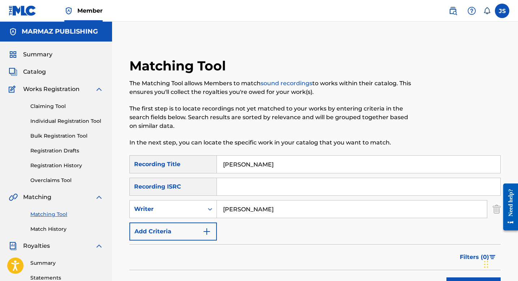
click at [240, 168] on input "ROMPE BRISA" at bounding box center [358, 164] width 283 height 17
paste input "SI ESOS BICHOS FUERAN FLORES"
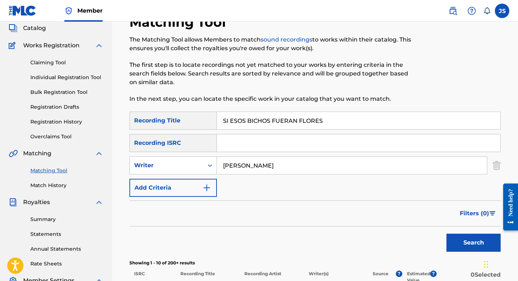
scroll to position [48, 0]
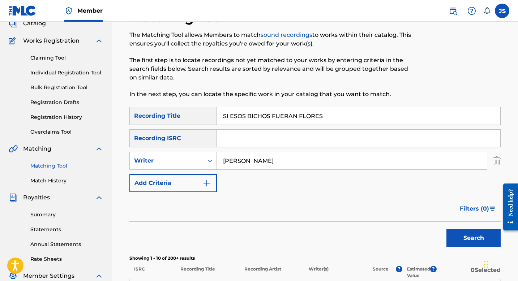
click at [453, 236] on button "Search" at bounding box center [473, 238] width 54 height 18
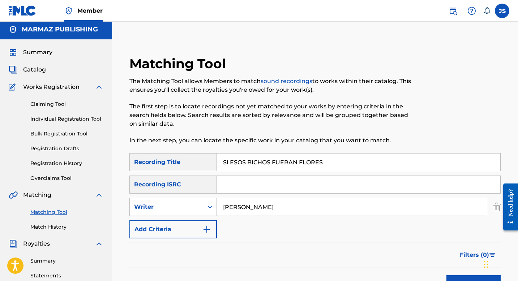
scroll to position [0, 0]
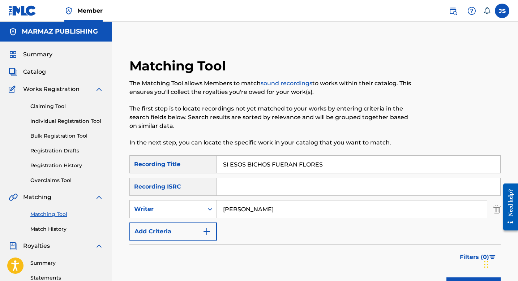
click at [238, 163] on input "SI ESOS BICHOS FUERAN FLORES" at bounding box center [358, 164] width 283 height 17
paste input "OLTERA PERO PADROTA"
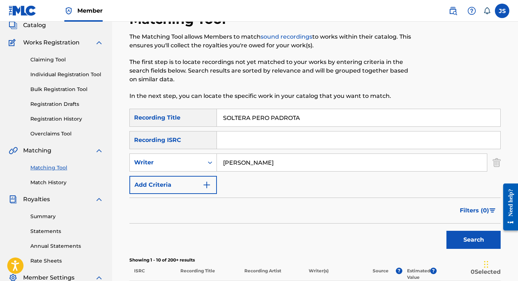
scroll to position [93, 0]
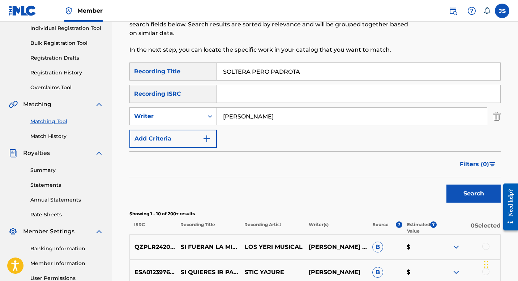
click at [449, 194] on button "Search" at bounding box center [473, 194] width 54 height 18
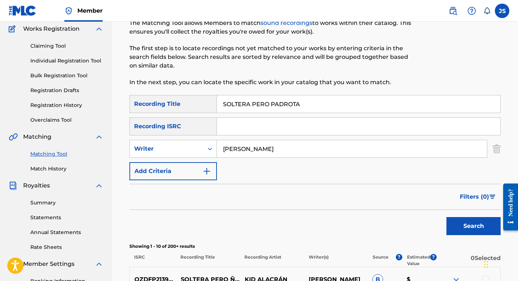
scroll to position [0, 0]
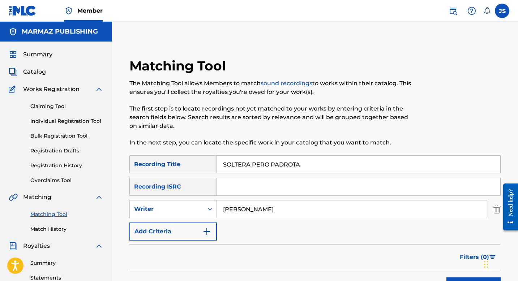
click at [250, 167] on input "SOLTERA PERO PADROTA" at bounding box center [358, 164] width 283 height 17
paste input "TE VOY A ROMPER EL PECHO"
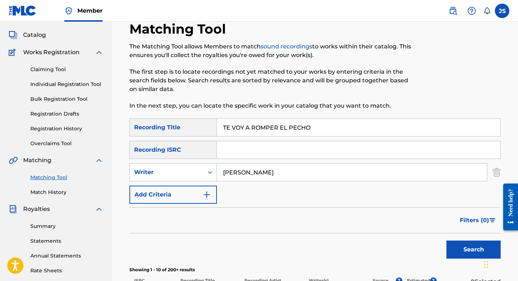
scroll to position [49, 0]
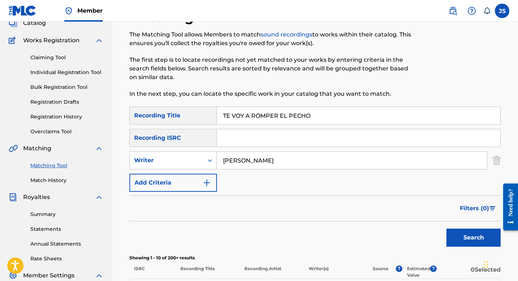
click at [458, 232] on button "Search" at bounding box center [473, 238] width 54 height 18
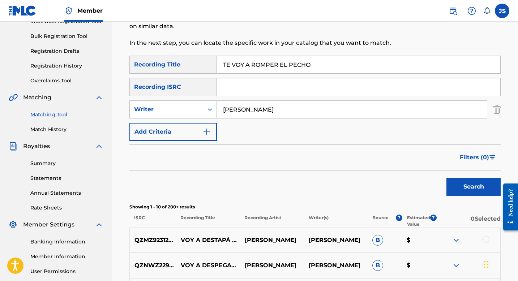
scroll to position [0, 0]
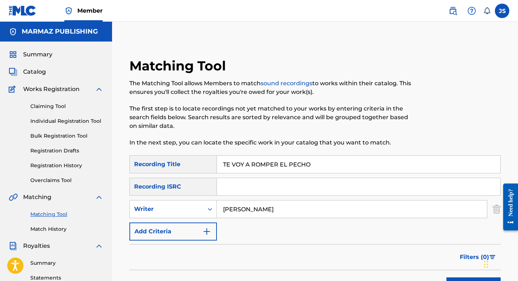
click at [242, 165] on input "TE VOY A ROMPER EL PECHO" at bounding box center [358, 164] width 283 height 17
paste input "NER DOS AL MISMO TIEMP"
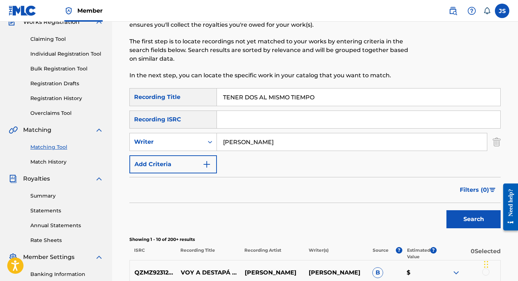
scroll to position [72, 0]
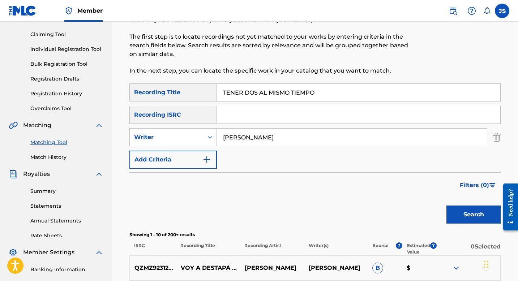
click at [459, 211] on button "Search" at bounding box center [473, 215] width 54 height 18
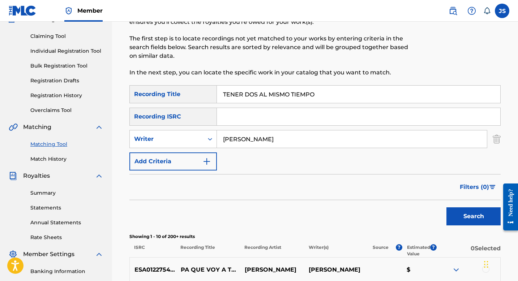
scroll to position [0, 0]
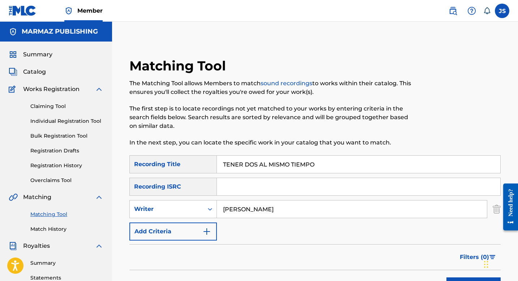
click at [242, 167] on input "TENER DOS AL MISMO TIEMPO" at bounding box center [358, 164] width 283 height 17
paste input "GO BONITA Y SOY FE"
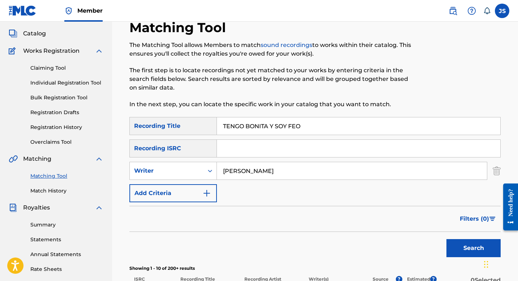
scroll to position [64, 0]
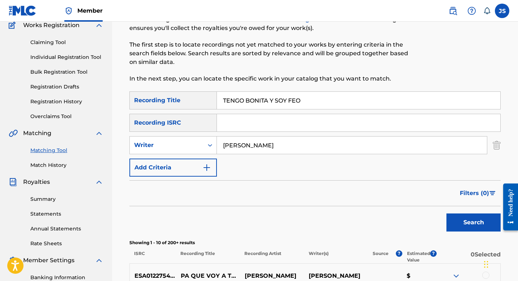
click at [453, 221] on button "Search" at bounding box center [473, 223] width 54 height 18
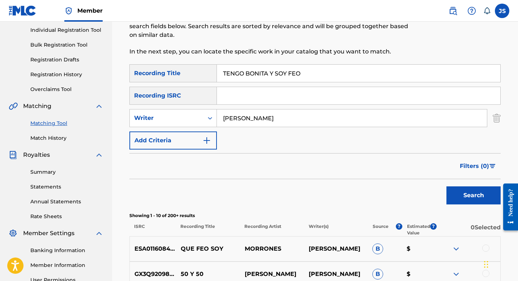
scroll to position [3, 0]
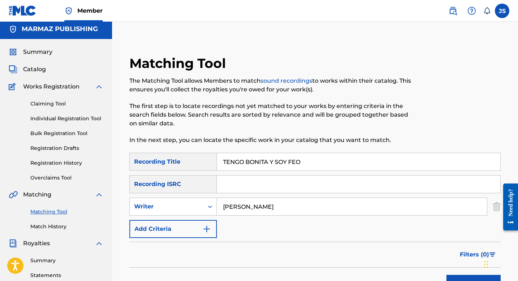
click at [234, 164] on input "TENGO BONITA Y SOY FEO" at bounding box center [358, 161] width 283 height 17
paste input "UN DOLOR EN EL PECH"
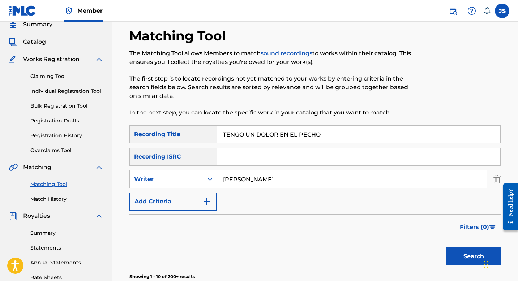
scroll to position [67, 0]
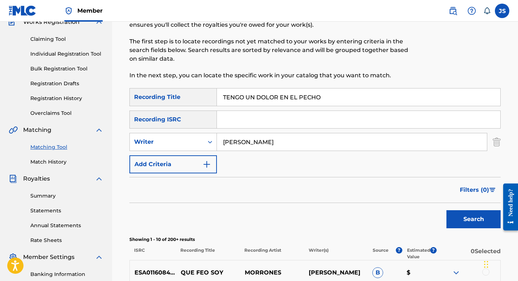
click at [466, 223] on button "Search" at bounding box center [473, 219] width 54 height 18
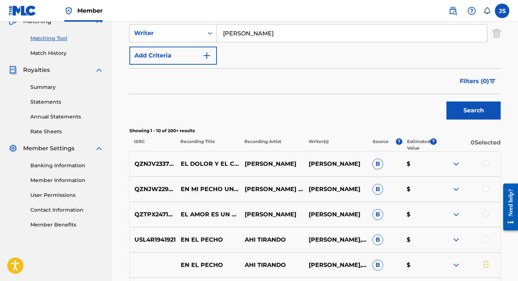
scroll to position [0, 0]
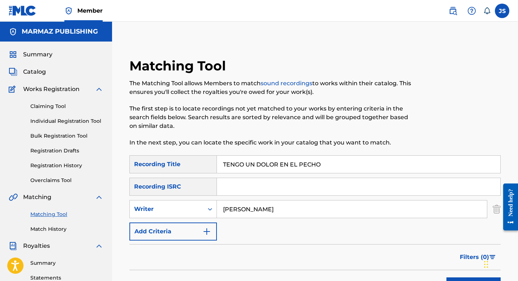
click at [258, 165] on input "TENGO UN DOLOR EN EL PECHO" at bounding box center [358, 164] width 283 height 17
paste input "RES COPAS Y UN GUAYAB"
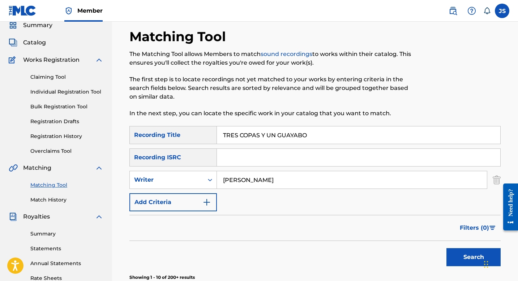
scroll to position [30, 0]
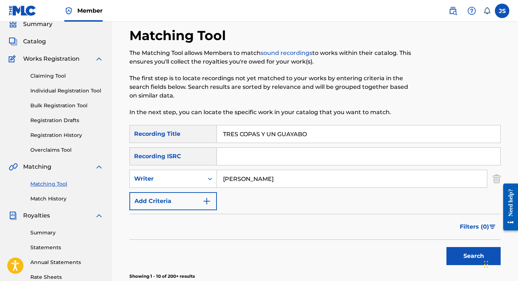
type input "TRES COPAS Y UN GUAYABO"
click at [460, 257] on button "Search" at bounding box center [473, 256] width 54 height 18
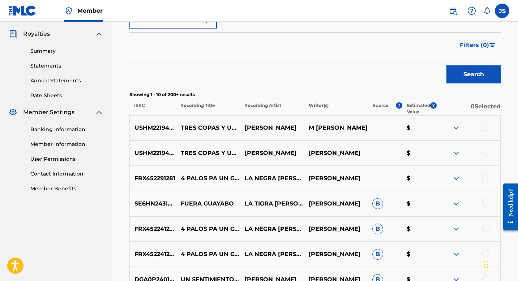
scroll to position [218, 0]
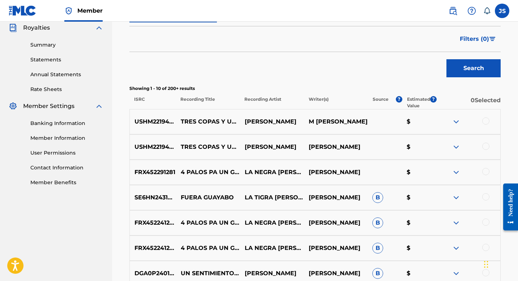
click at [486, 121] on div at bounding box center [485, 120] width 7 height 7
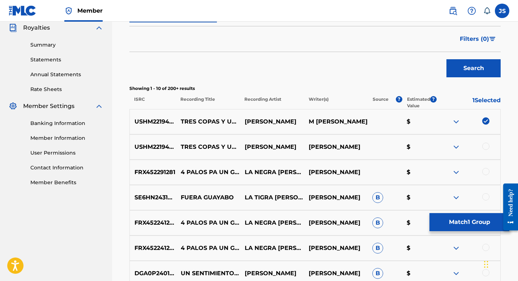
click at [486, 145] on div at bounding box center [485, 146] width 7 height 7
click at [469, 219] on button "Match 2 Groups" at bounding box center [469, 222] width 80 height 18
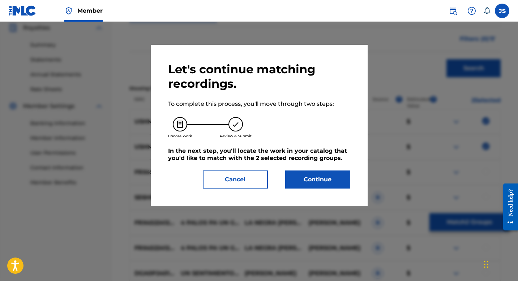
click at [323, 186] on button "Continue" at bounding box center [317, 180] width 65 height 18
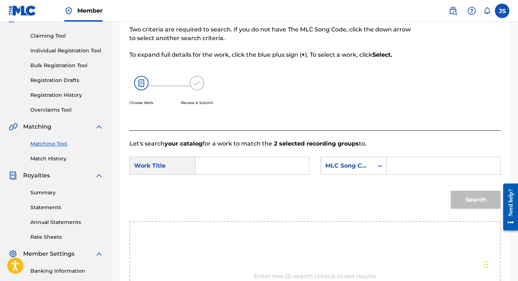
scroll to position [55, 0]
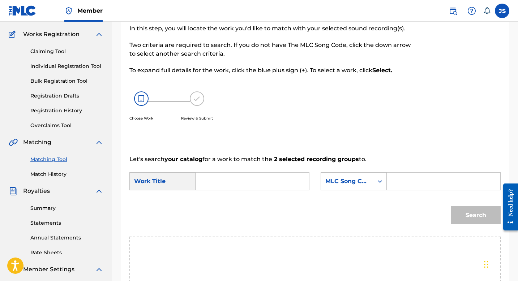
click at [255, 182] on input "Search Form" at bounding box center [252, 181] width 101 height 17
paste input "TRES COPAS Y UN GUAYABO"
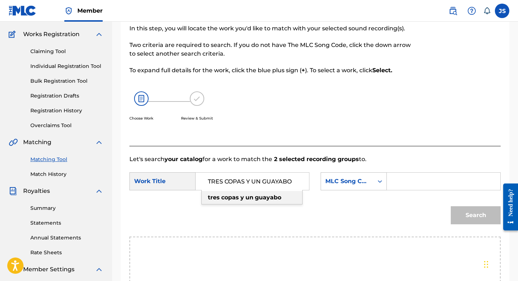
type input "TRES COPAS Y UN GUAYABO"
click at [393, 179] on input "Search Form" at bounding box center [443, 181] width 101 height 17
paste input "TX2THS"
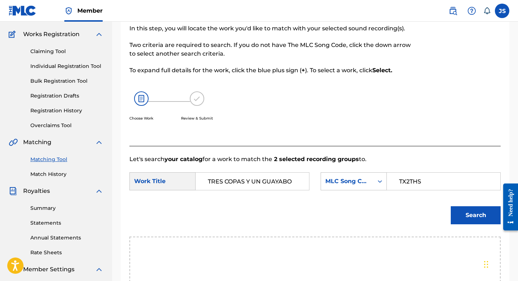
type input "TX2THS"
click at [462, 215] on button "Search" at bounding box center [475, 215] width 50 height 18
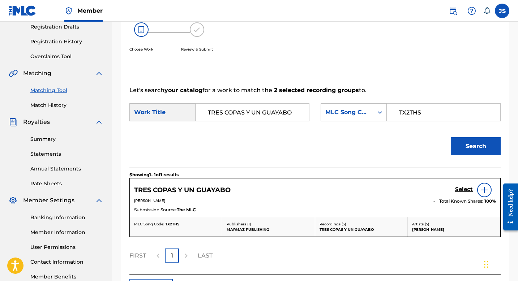
scroll to position [141, 0]
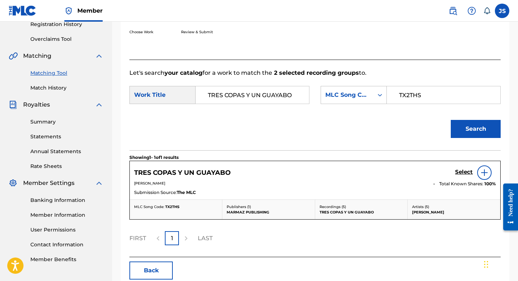
click at [229, 177] on div "TRES COPAS Y UN GUAYABO Select" at bounding box center [315, 172] width 362 height 14
click at [467, 174] on h5 "Select" at bounding box center [464, 172] width 18 height 7
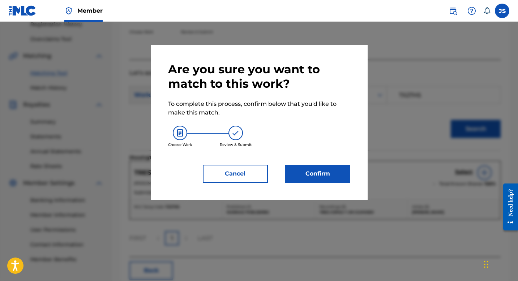
click at [310, 166] on button "Confirm" at bounding box center [317, 174] width 65 height 18
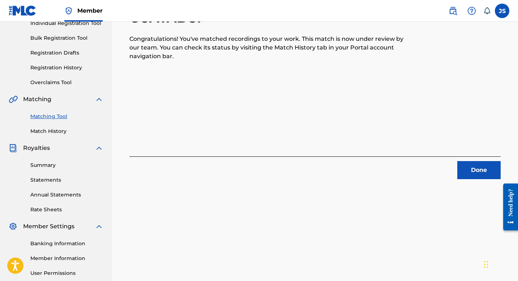
scroll to position [126, 0]
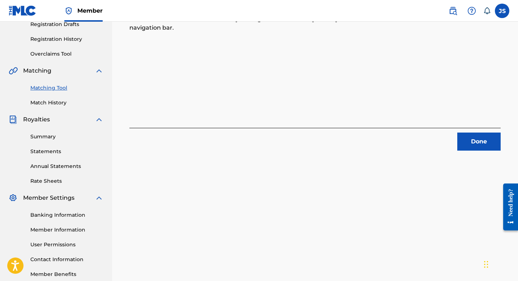
click at [466, 139] on button "Done" at bounding box center [478, 142] width 43 height 18
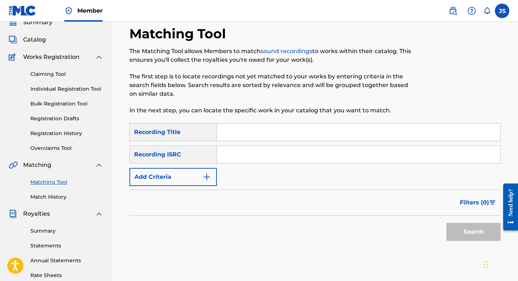
scroll to position [14, 0]
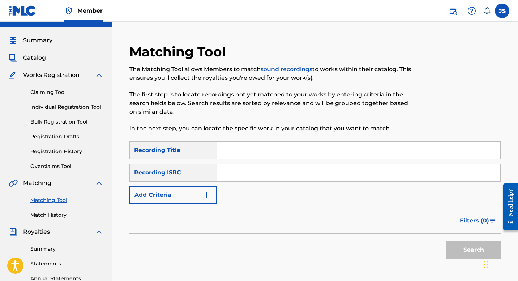
click at [242, 148] on input "Search Form" at bounding box center [358, 150] width 283 height 17
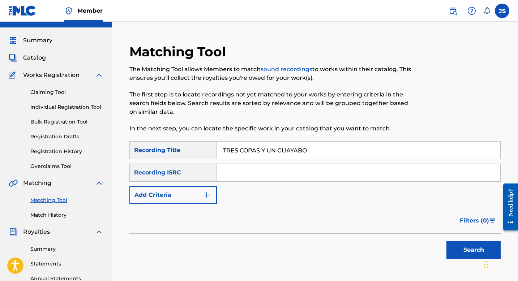
type input "TRES COPAS Y UN GUAYABO"
click at [454, 248] on button "Search" at bounding box center [473, 250] width 54 height 18
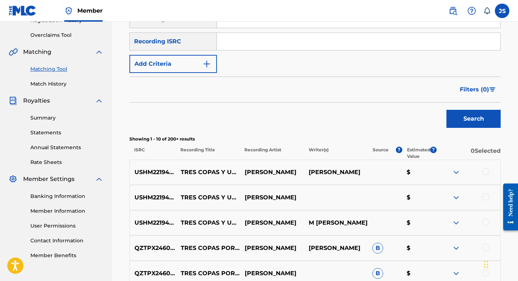
scroll to position [157, 0]
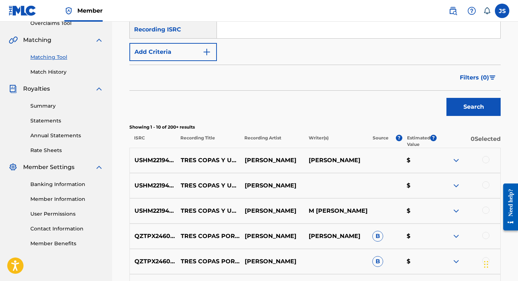
click at [487, 164] on div at bounding box center [468, 160] width 64 height 9
click at [485, 160] on div at bounding box center [485, 159] width 7 height 7
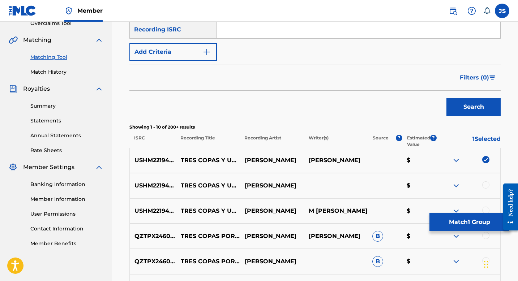
click at [484, 185] on div at bounding box center [485, 184] width 7 height 7
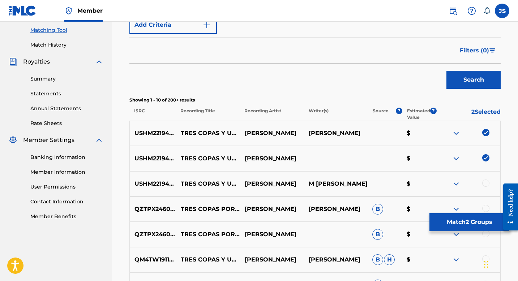
scroll to position [187, 0]
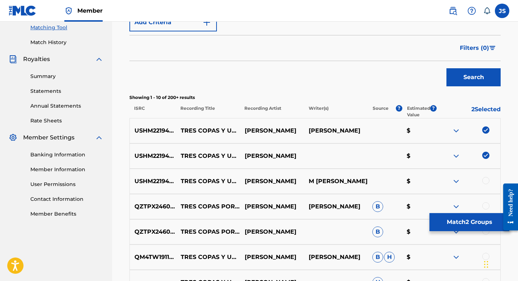
click at [488, 181] on div at bounding box center [485, 180] width 7 height 7
click at [454, 238] on div "QZTPX2460050 TRES COPAS POR UN GUAYABO REYES DOMINGUEZ B $" at bounding box center [314, 231] width 371 height 25
click at [449, 223] on button "Match 3 Groups" at bounding box center [469, 222] width 80 height 18
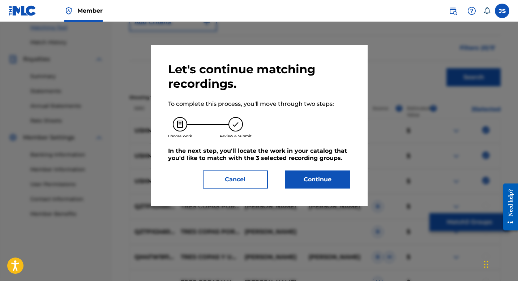
click at [299, 176] on button "Continue" at bounding box center [317, 180] width 65 height 18
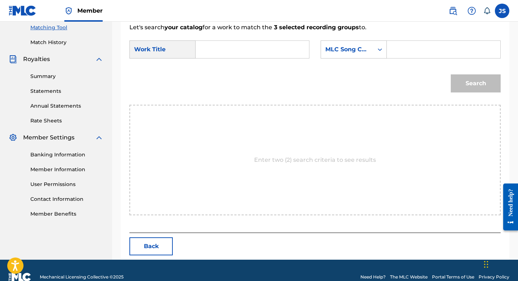
click at [225, 56] on input "Search Form" at bounding box center [252, 49] width 101 height 17
paste input "TX2THS"
type input "TX2THS"
click at [410, 49] on input "Search Form" at bounding box center [443, 49] width 101 height 17
paste input "TX2THS"
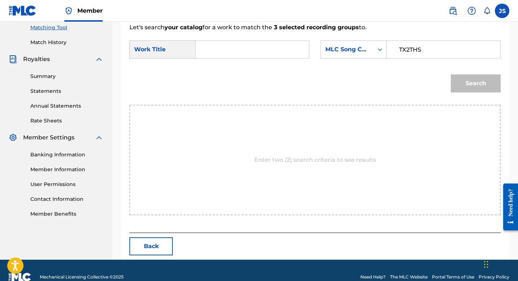
type input "TX2THS"
click at [265, 63] on form "SearchWithCriteria4407d110-591a-4781-8df7-7fe16bd77b7a Work Title SearchWithCri…" at bounding box center [314, 68] width 371 height 73
click at [256, 47] on input "Search Form" at bounding box center [252, 49] width 101 height 17
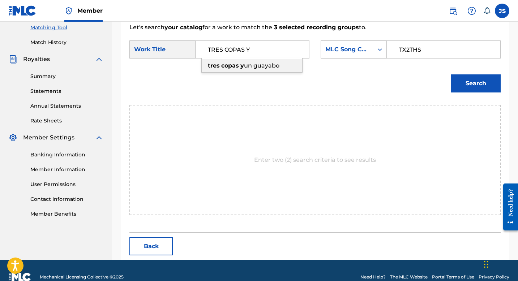
click at [274, 68] on span "un guayabo" at bounding box center [261, 65] width 35 height 7
type input "tres copas y un guayabo"
click at [457, 85] on button "Search" at bounding box center [475, 83] width 50 height 18
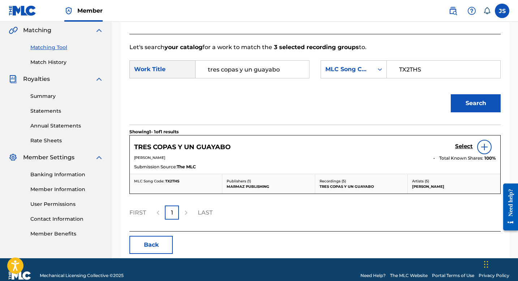
scroll to position [179, 0]
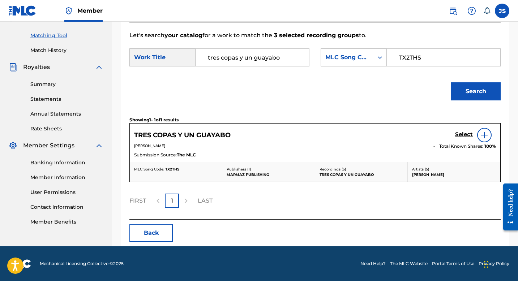
click at [462, 138] on link "Select" at bounding box center [464, 135] width 18 height 8
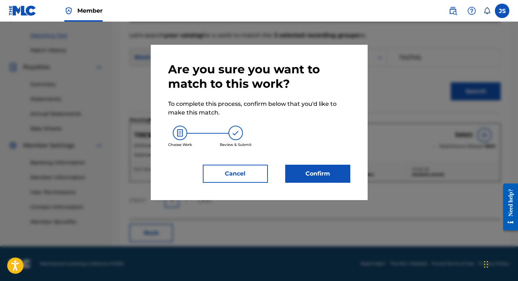
click at [328, 169] on button "Confirm" at bounding box center [317, 174] width 65 height 18
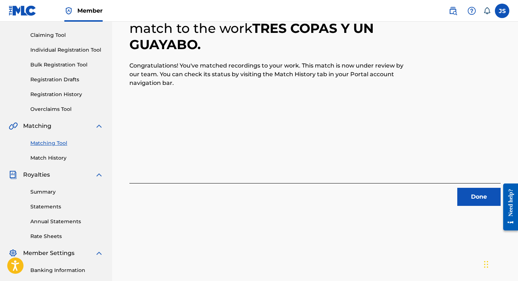
scroll to position [84, 0]
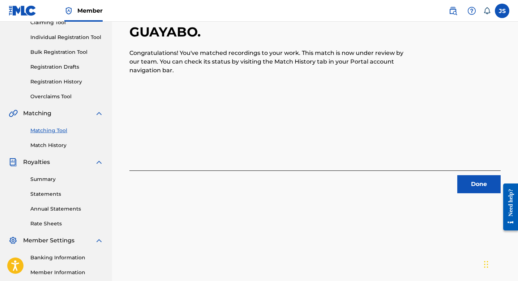
click at [490, 178] on button "Done" at bounding box center [478, 184] width 43 height 18
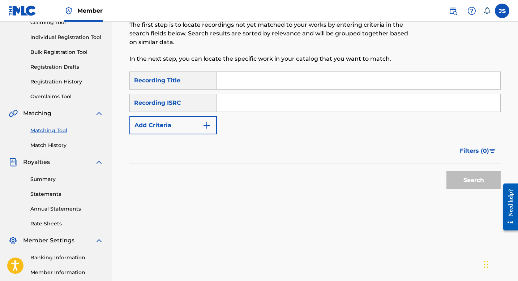
click at [271, 79] on input "Search Form" at bounding box center [358, 80] width 283 height 17
paste input "TU NO REVISAS EL MIO"
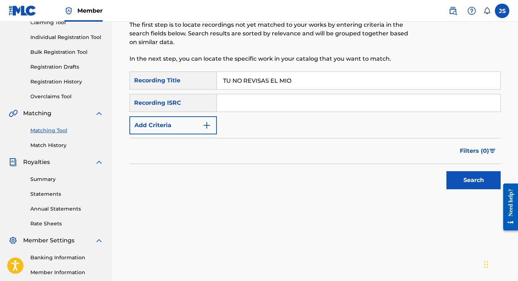
type input "TU NO REVISAS EL MIO"
click at [478, 186] on button "Search" at bounding box center [473, 180] width 54 height 18
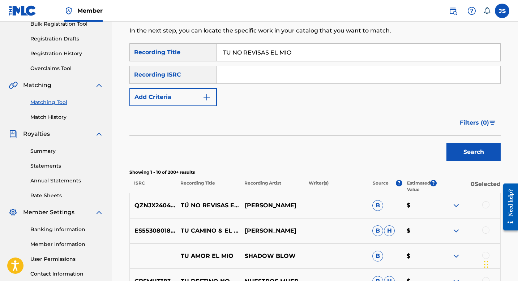
scroll to position [70, 0]
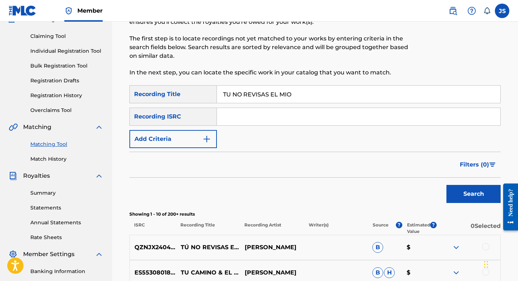
click at [234, 96] on input "TU NO REVISAS EL MIO" at bounding box center [358, 94] width 283 height 17
click at [456, 191] on button "Search" at bounding box center [473, 194] width 54 height 18
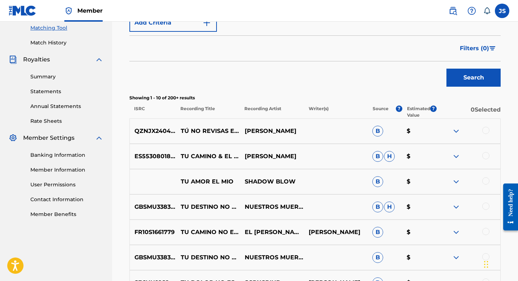
scroll to position [187, 0]
click at [488, 125] on div "QZNJX2404667 TÚ NO REVISAS EL MIO BLAS RUIZ B $" at bounding box center [314, 130] width 371 height 25
click at [488, 133] on div at bounding box center [468, 130] width 64 height 9
click at [486, 132] on div at bounding box center [485, 129] width 7 height 7
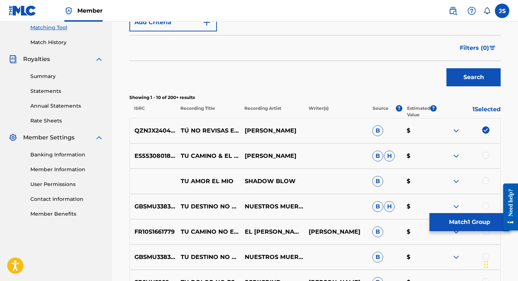
click at [443, 224] on button "Match 1 Group" at bounding box center [469, 222] width 80 height 18
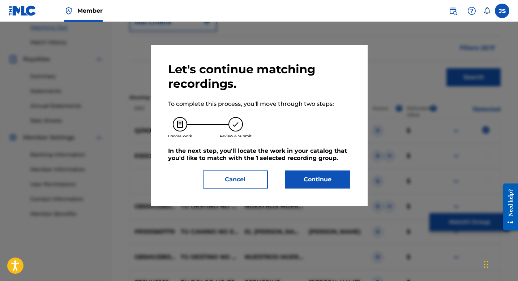
click at [310, 179] on button "Continue" at bounding box center [317, 180] width 65 height 18
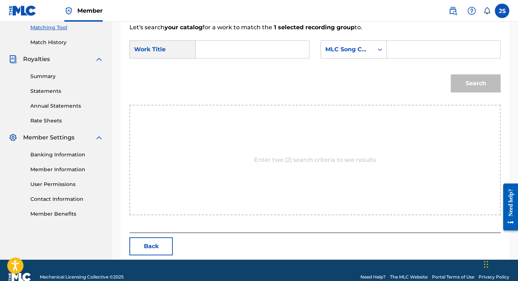
click at [205, 49] on input "Search Form" at bounding box center [252, 49] width 101 height 17
paste input "TU NO REVISAS EL MIO"
type input "TU NO REVISAS EL MIO"
click at [394, 51] on input "Search Form" at bounding box center [443, 49] width 101 height 17
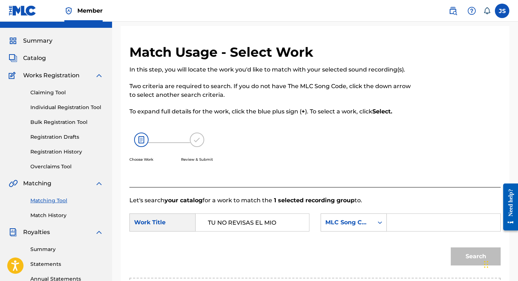
scroll to position [8, 0]
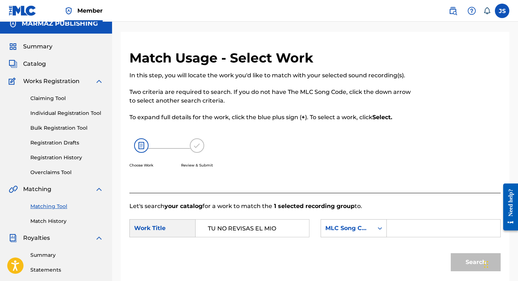
click at [43, 202] on div "Matching Tool Match History" at bounding box center [56, 209] width 95 height 31
click at [44, 203] on link "Matching Tool" at bounding box center [66, 207] width 73 height 8
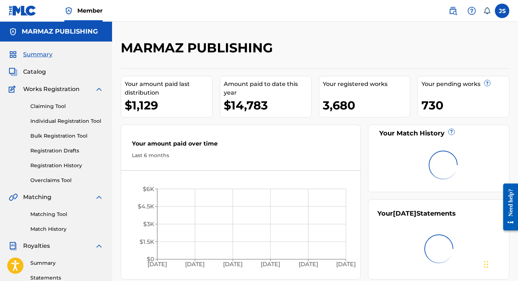
click at [53, 212] on link "Matching Tool" at bounding box center [66, 215] width 73 height 8
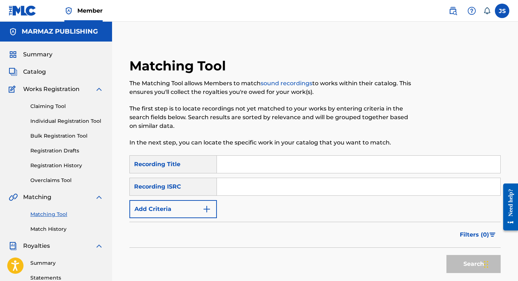
click at [233, 159] on input "Search Form" at bounding box center [358, 164] width 283 height 17
paste input "TU TE LO PIERDES"
type input "TU TE LO PIERDES"
click at [188, 207] on button "Add Criteria" at bounding box center [172, 209] width 87 height 18
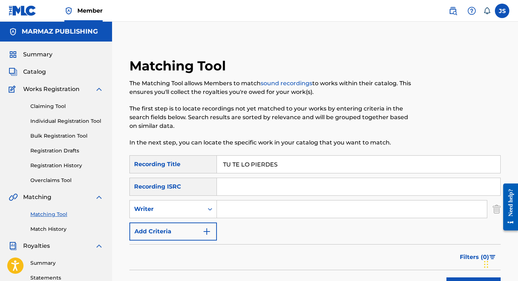
click at [228, 209] on input "Search Form" at bounding box center [352, 208] width 270 height 17
type input "[PERSON_NAME] [PERSON_NAME]"
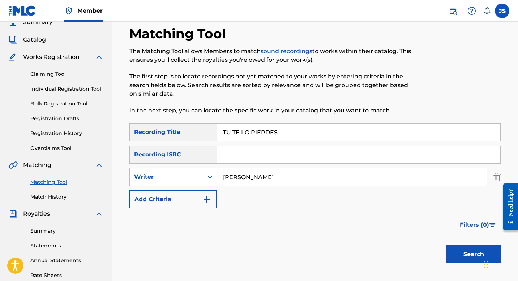
scroll to position [112, 0]
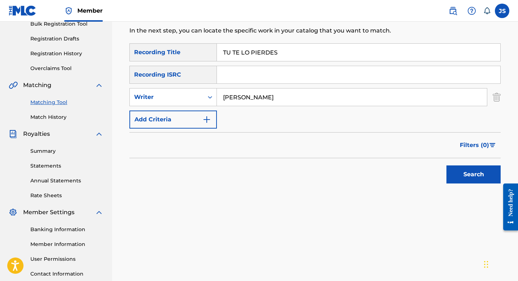
click at [454, 174] on button "Search" at bounding box center [473, 174] width 54 height 18
click at [454, 174] on div "Search" at bounding box center [472, 172] width 58 height 29
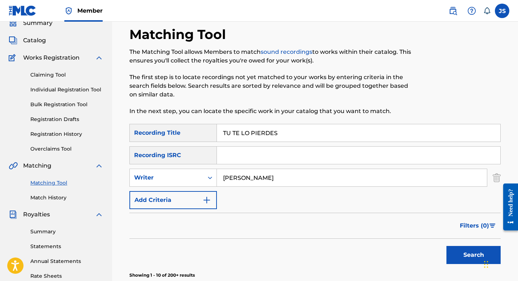
scroll to position [0, 0]
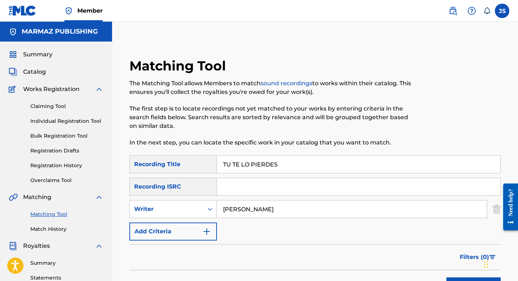
click at [243, 162] on input "TU TE LO PIERDES" at bounding box center [358, 164] width 283 height 17
click at [243, 160] on input "TU TE LO PIERDES" at bounding box center [358, 164] width 283 height 17
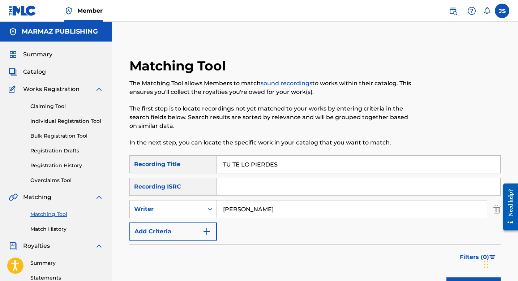
click at [243, 160] on input "TU TE LO PIERDES" at bounding box center [358, 164] width 283 height 17
paste input "UN BESO MÁS PA' MILLON"
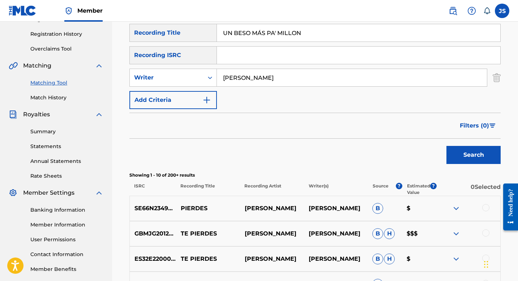
scroll to position [169, 0]
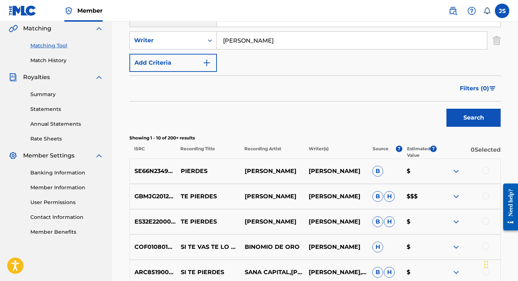
click at [474, 118] on button "Search" at bounding box center [473, 118] width 54 height 18
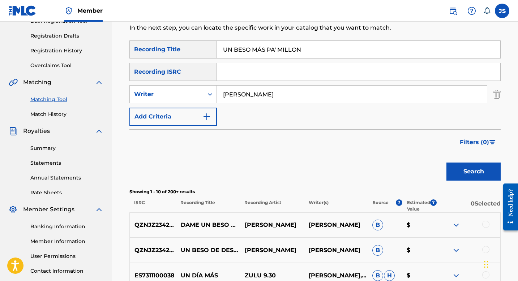
scroll to position [0, 0]
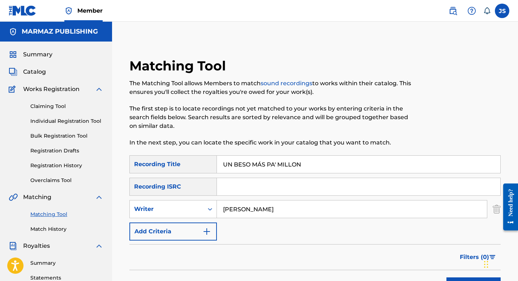
click at [235, 167] on input "UN BESO MÁS PA' MILLON" at bounding box center [358, 164] width 283 height 17
click at [228, 182] on input "Search Form" at bounding box center [358, 186] width 283 height 17
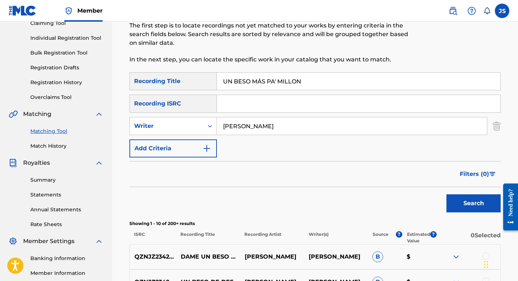
scroll to position [79, 0]
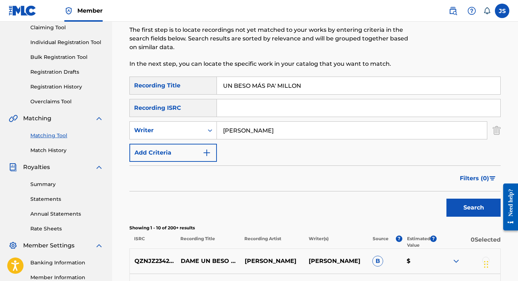
click at [255, 85] on input "UN BESO MÁS PA' MILLON" at bounding box center [358, 85] width 283 height 17
paste input "SENTIMIENTO CUATRO COPAS"
type input "UN SENTIMIENTO CUATRO COPAS"
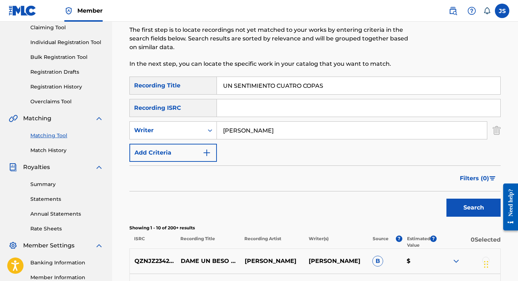
click at [448, 208] on button "Search" at bounding box center [473, 208] width 54 height 18
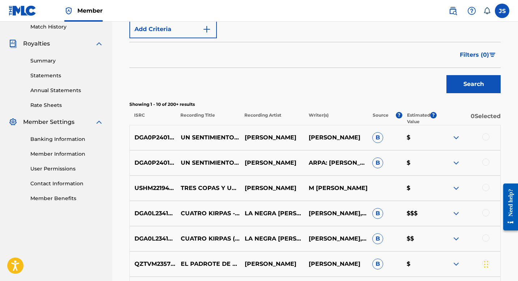
scroll to position [241, 0]
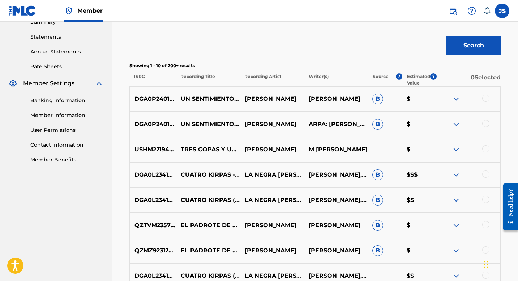
click at [486, 99] on div at bounding box center [485, 98] width 7 height 7
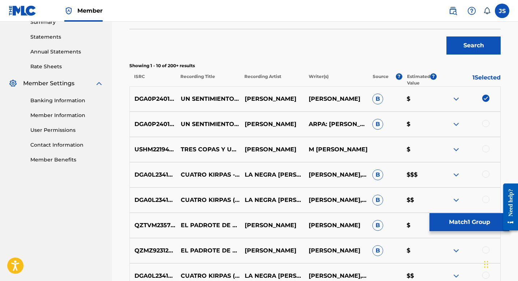
click at [487, 125] on div at bounding box center [485, 123] width 7 height 7
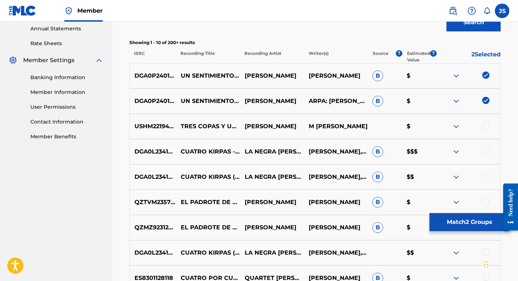
scroll to position [263, 0]
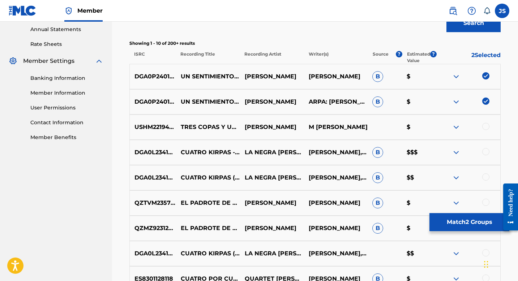
click at [448, 229] on button "Match 2 Groups" at bounding box center [469, 222] width 80 height 18
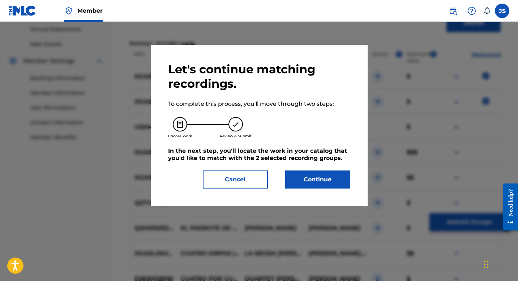
click at [301, 173] on button "Continue" at bounding box center [317, 180] width 65 height 18
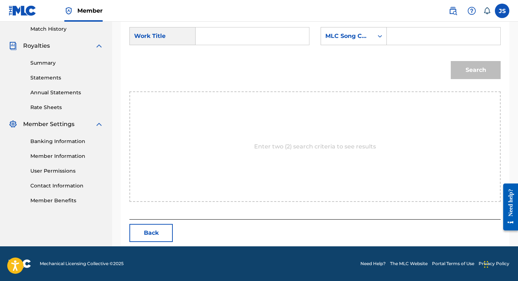
scroll to position [200, 0]
click at [211, 35] on input "Search Form" at bounding box center [252, 35] width 101 height 17
paste input "UN SENTIMIENTO CUATRO COPAS"
type input "UN SENTIMIENTO CUATRO COPAS"
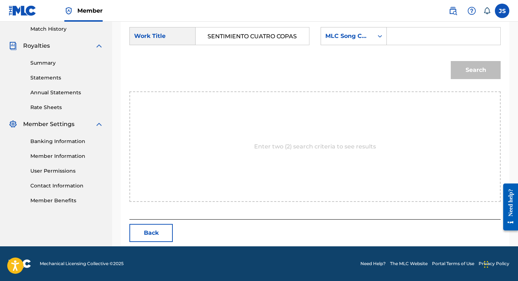
scroll to position [0, 0]
click at [420, 34] on input "Search Form" at bounding box center [443, 35] width 101 height 17
paste input "UW6FN4"
type input "UW6FN4"
click at [476, 74] on button "Search" at bounding box center [475, 70] width 50 height 18
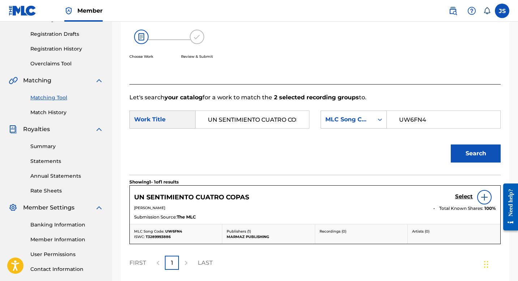
scroll to position [111, 0]
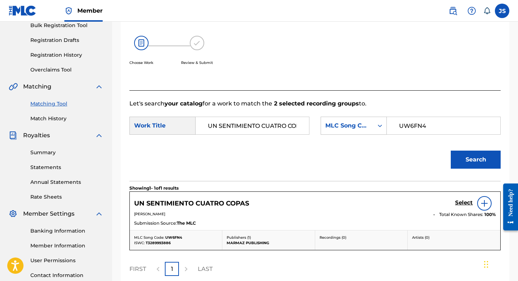
click at [457, 206] on h5 "Select" at bounding box center [464, 202] width 18 height 7
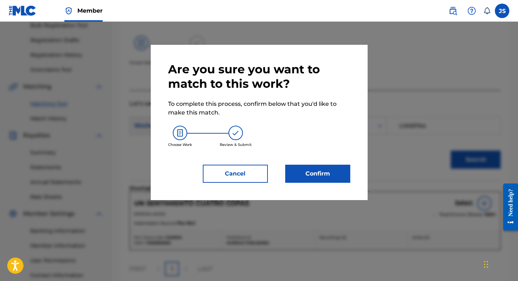
click at [307, 169] on button "Confirm" at bounding box center [317, 174] width 65 height 18
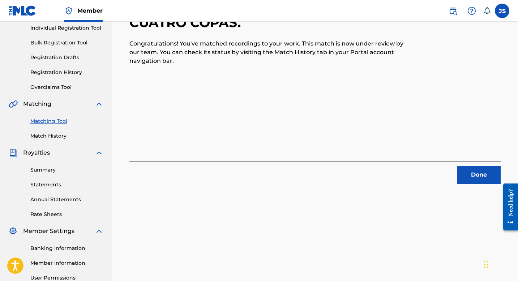
scroll to position [130, 0]
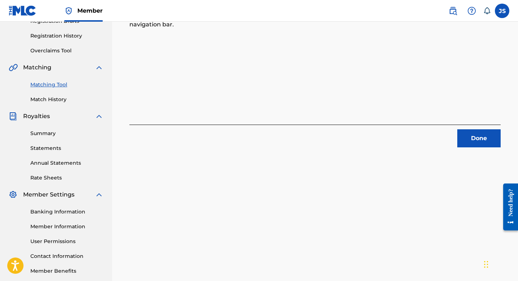
click at [470, 144] on button "Done" at bounding box center [478, 138] width 43 height 18
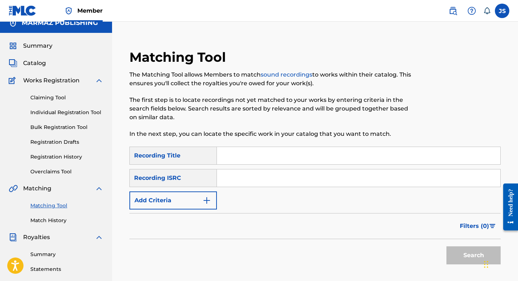
scroll to position [8, 0]
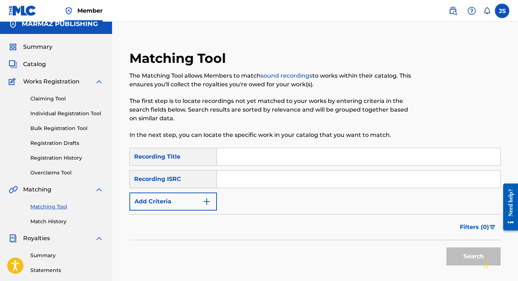
click at [247, 160] on input "Search Form" at bounding box center [358, 156] width 283 height 17
paste input "T3289993886"
type input "T3289993886"
paste input "UNA COLECCIÓN DE NOVIAS"
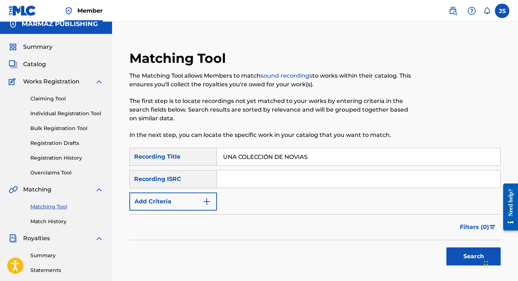
type input "UNA COLECCIÓN DE NOVIAS"
click at [195, 195] on button "Add Criteria" at bounding box center [172, 202] width 87 height 18
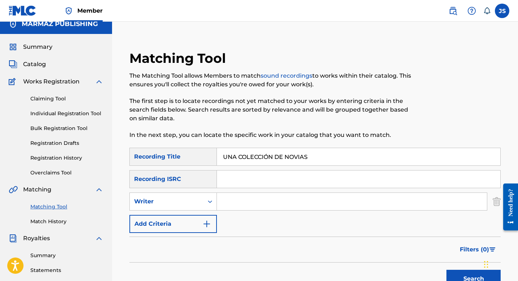
click at [239, 204] on input "Search Form" at bounding box center [352, 201] width 270 height 17
type input "[PERSON_NAME] [PERSON_NAME]"
click at [475, 271] on button "Search" at bounding box center [473, 279] width 54 height 18
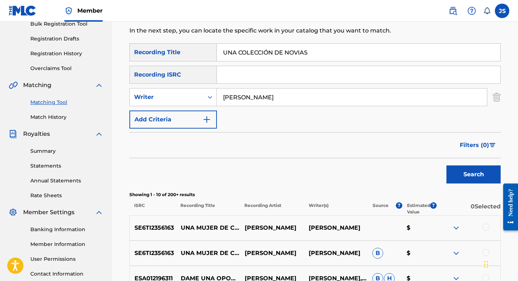
scroll to position [126, 0]
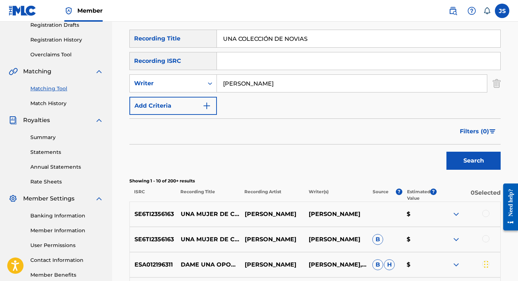
click at [454, 156] on button "Search" at bounding box center [473, 161] width 54 height 18
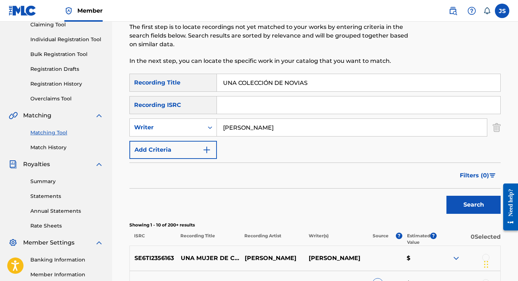
scroll to position [80, 0]
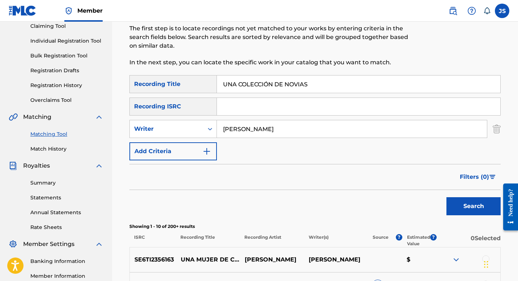
click at [464, 203] on button "Search" at bounding box center [473, 206] width 54 height 18
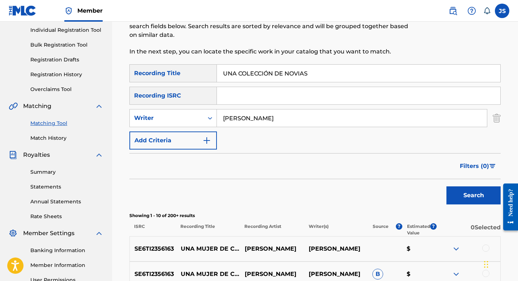
scroll to position [62, 0]
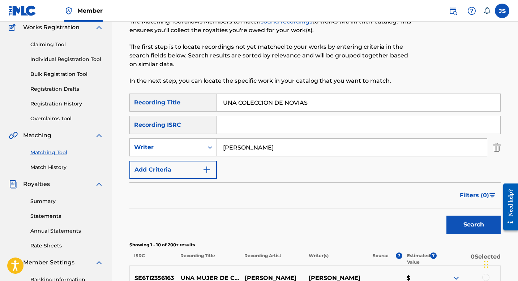
click at [276, 108] on input "UNA COLECCIÓN DE NOVIAS" at bounding box center [358, 102] width 283 height 17
paste input "LECION DE NOVIA"
click at [457, 230] on button "Search" at bounding box center [473, 225] width 54 height 18
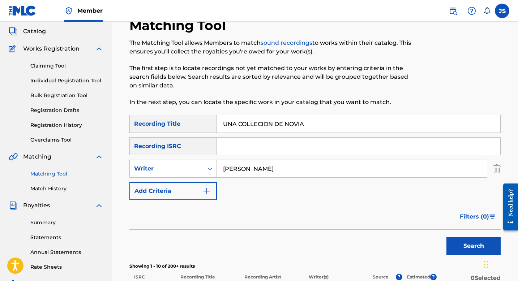
scroll to position [0, 0]
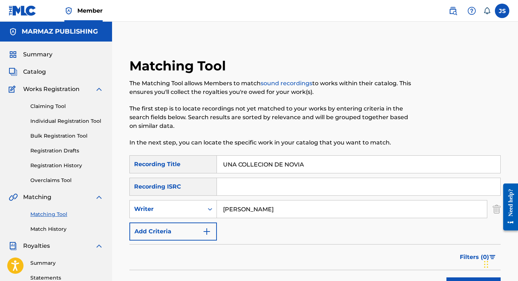
click at [238, 165] on input "UNA COLLECION DE NOVIA" at bounding box center [358, 164] width 283 height 17
paste input "MO TU"
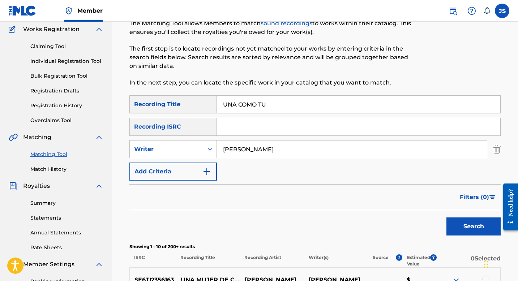
scroll to position [87, 0]
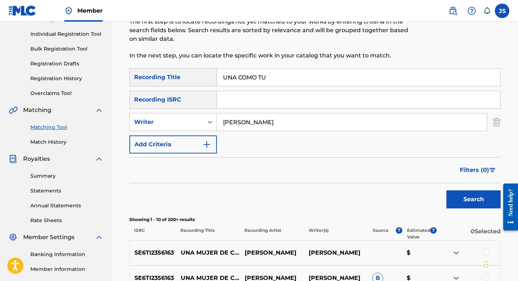
click at [457, 191] on button "Search" at bounding box center [473, 199] width 54 height 18
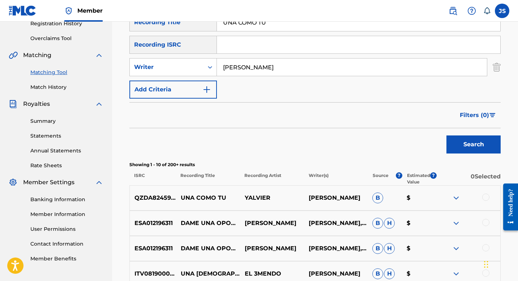
scroll to position [144, 0]
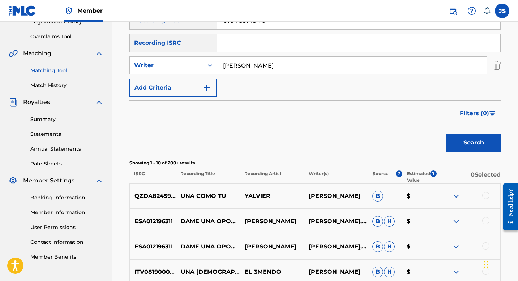
click at [328, 180] on p "Writer(s)" at bounding box center [335, 177] width 64 height 13
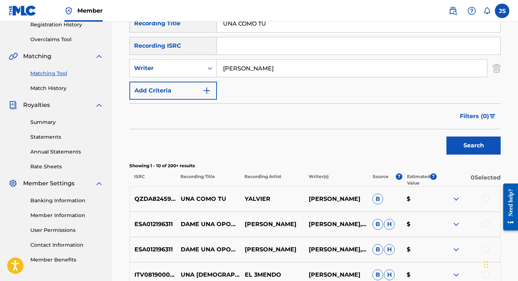
scroll to position [0, 0]
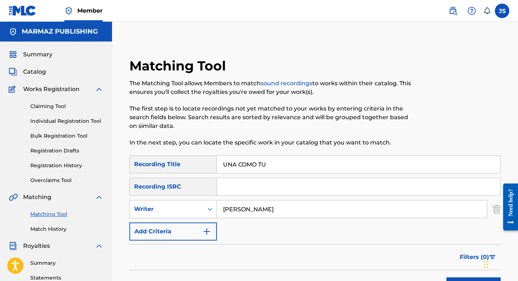
click at [258, 167] on input "UNA COMO TU" at bounding box center [358, 164] width 283 height 17
paste input "MUJER ENTRE COPAS"
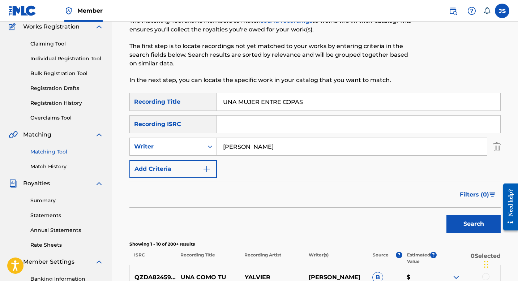
scroll to position [72, 0]
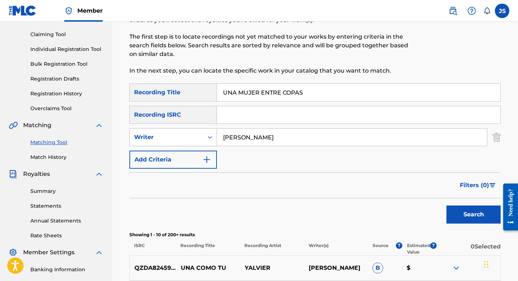
click at [462, 215] on button "Search" at bounding box center [473, 215] width 54 height 18
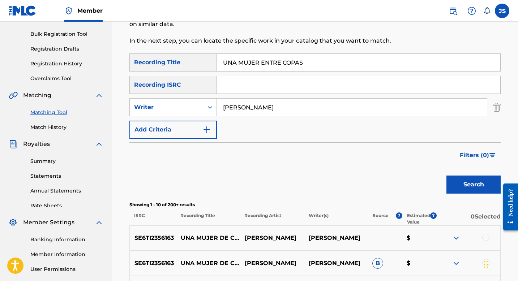
scroll to position [0, 0]
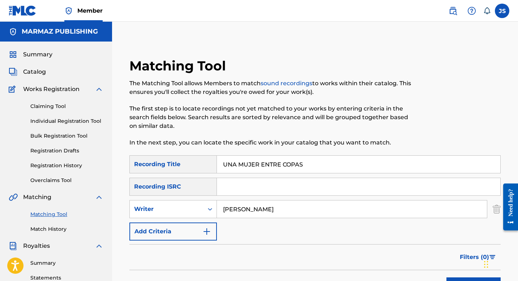
click at [306, 164] on input "UNA MUJER ENTRE COPAS" at bounding box center [358, 164] width 283 height 17
paste input "VENGO POR LO MIO"
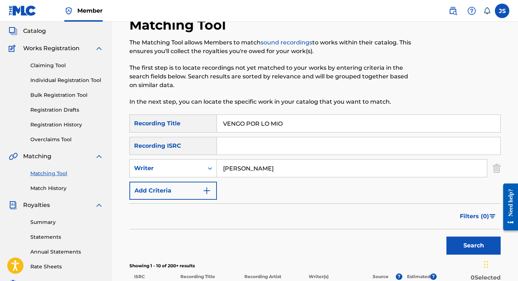
scroll to position [53, 0]
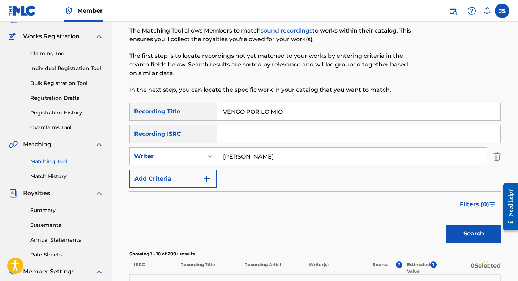
click at [462, 229] on button "Search" at bounding box center [473, 234] width 54 height 18
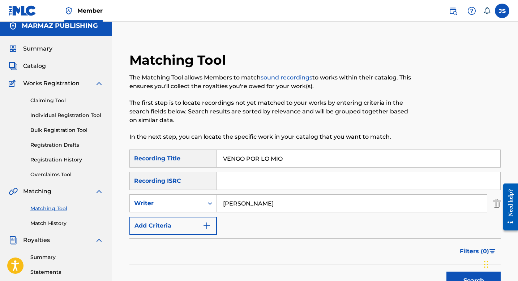
scroll to position [0, 0]
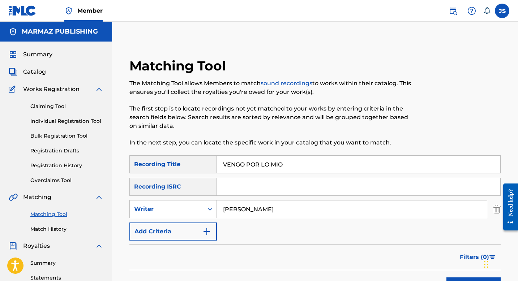
click at [242, 164] on input "VENGO POR LO MIO" at bounding box center [358, 164] width 283 height 17
paste input "IENEN VAINAS BUENAS"
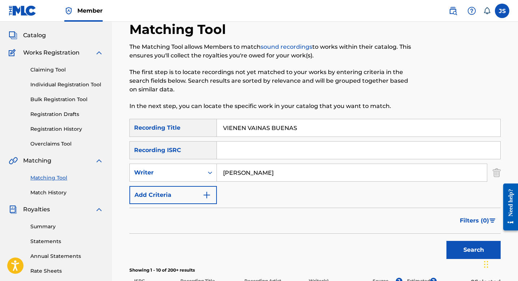
scroll to position [82, 0]
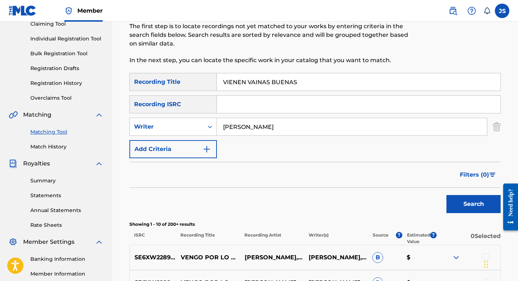
click at [459, 203] on button "Search" at bounding box center [473, 204] width 54 height 18
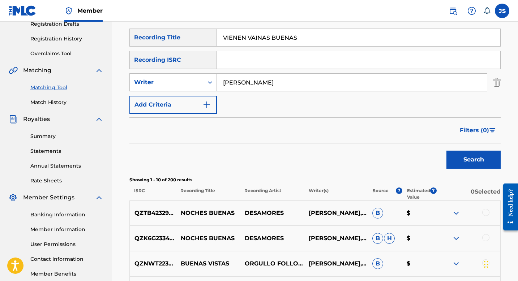
scroll to position [109, 0]
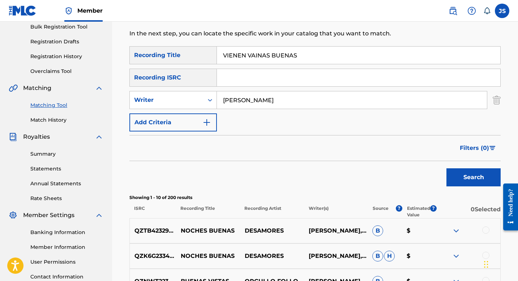
click at [242, 63] on input "VIENEN VAINAS BUENAS" at bounding box center [358, 55] width 283 height 17
paste input "OLVI DE NUEVO A LA CANTA"
click at [479, 188] on div "Search" at bounding box center [472, 175] width 58 height 29
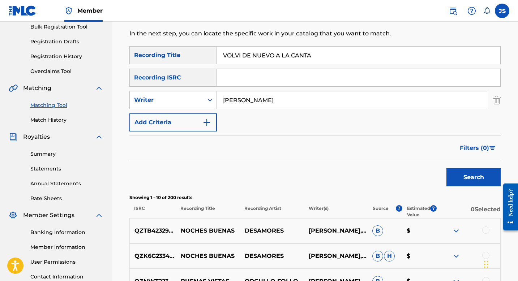
click at [473, 180] on button "Search" at bounding box center [473, 177] width 54 height 18
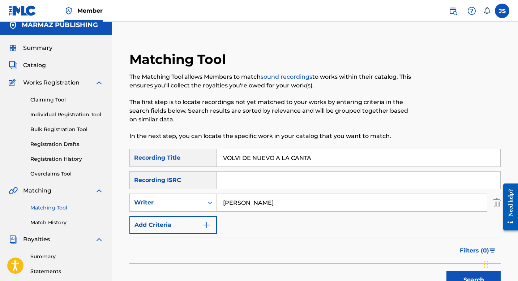
scroll to position [0, 0]
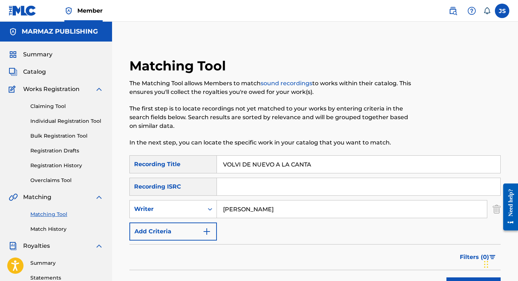
click at [252, 164] on input "VOLVI DE NUEVO A LA CANTA" at bounding box center [358, 164] width 283 height 17
paste input "Y A TRIUNFAR EN TUS NARICES"
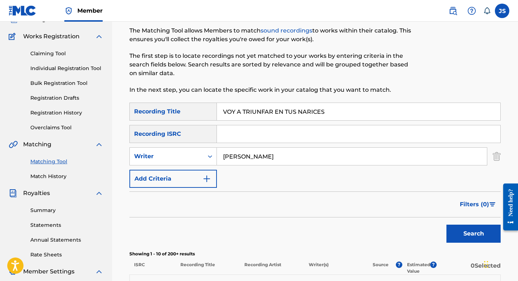
scroll to position [73, 0]
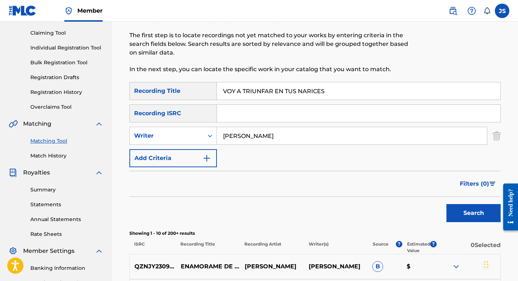
type input "VOY A TRIUNFAR EN TUS NARICES"
click at [449, 216] on button "Search" at bounding box center [473, 213] width 54 height 18
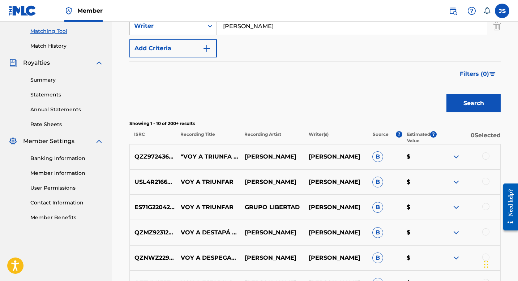
scroll to position [199, 0]
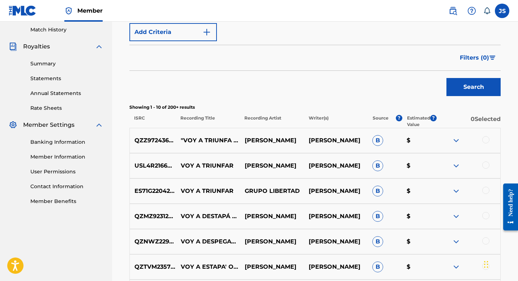
click at [486, 138] on div at bounding box center [485, 139] width 7 height 7
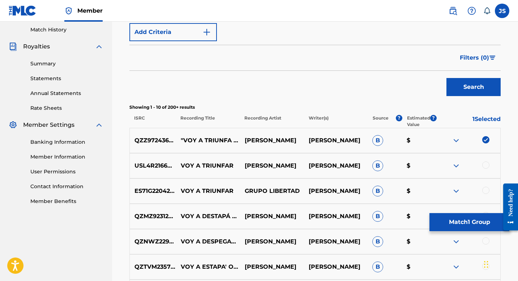
click at [443, 217] on button "Match 1 Group" at bounding box center [469, 222] width 80 height 18
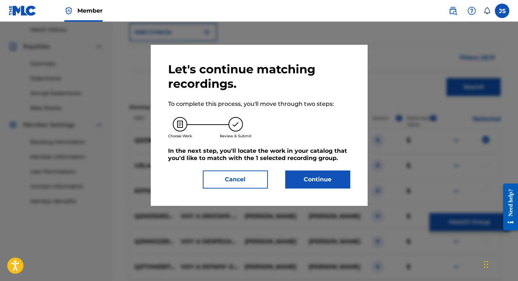
click at [320, 181] on button "Continue" at bounding box center [317, 180] width 65 height 18
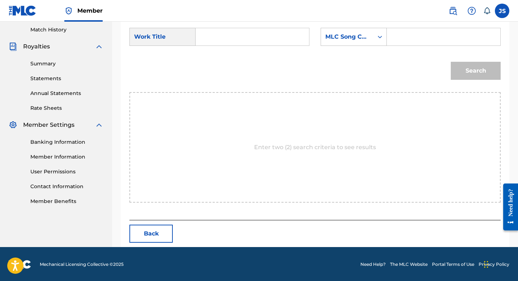
click at [226, 42] on input "Search Form" at bounding box center [252, 36] width 101 height 17
paste input "VOY A TRIUNFAR EN TUS NARICES"
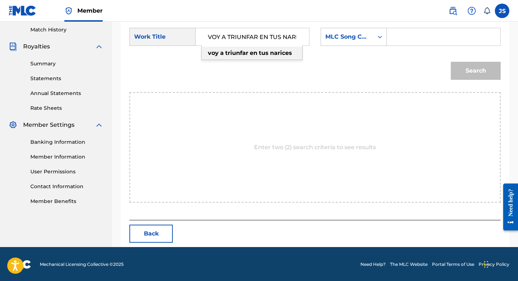
paste input "VW5ESA"
type input "VOY A TRIUNFAR EN TUS NARICES"
click at [409, 40] on input "Search Form" at bounding box center [443, 36] width 101 height 17
paste input "VW5ESA"
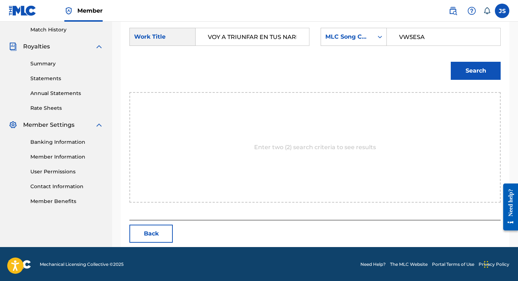
type input "VW5ESA"
click at [489, 75] on button "Search" at bounding box center [475, 71] width 50 height 18
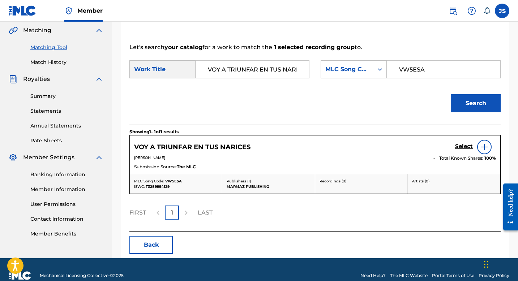
scroll to position [179, 0]
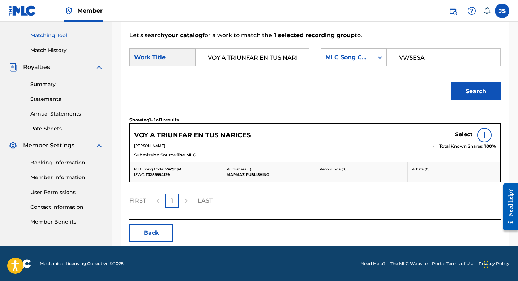
click at [457, 135] on h5 "Select" at bounding box center [464, 134] width 18 height 7
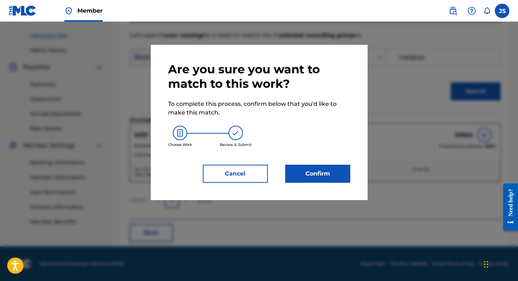
click at [316, 174] on button "Confirm" at bounding box center [317, 174] width 65 height 18
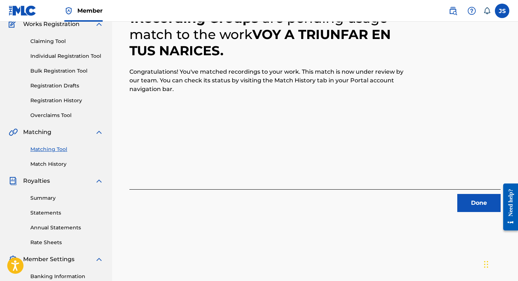
scroll to position [65, 0]
click at [485, 202] on button "Done" at bounding box center [478, 203] width 43 height 18
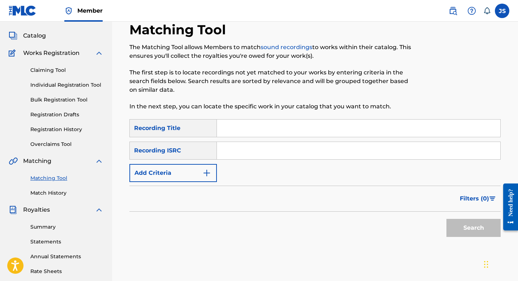
scroll to position [0, 0]
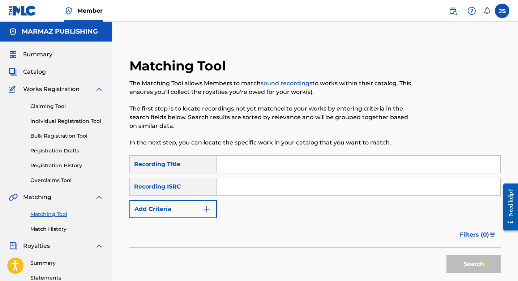
click at [232, 163] on input "Search Form" at bounding box center [358, 164] width 283 height 17
paste input "VUELVEME A LLENAR EL VASO"
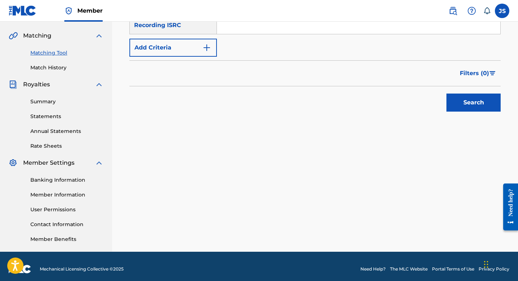
scroll to position [167, 0]
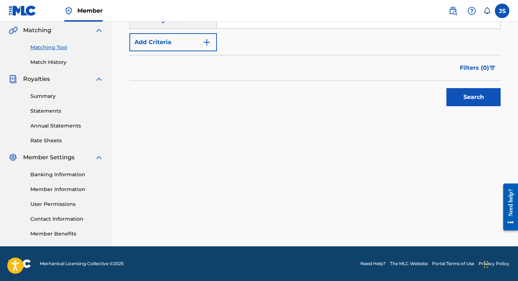
type input "VUELVEME A LLENAR EL VASO"
click at [452, 103] on button "Search" at bounding box center [473, 97] width 54 height 18
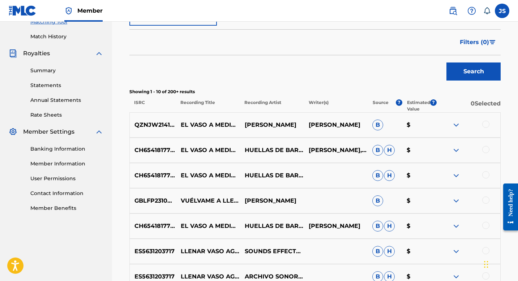
scroll to position [195, 0]
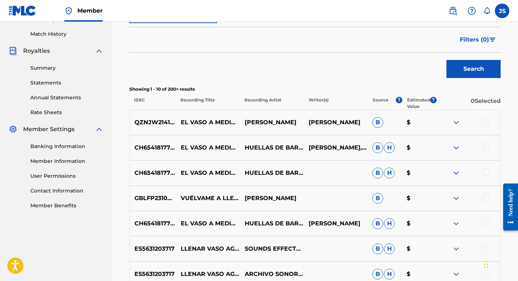
click at [486, 197] on div at bounding box center [485, 197] width 7 height 7
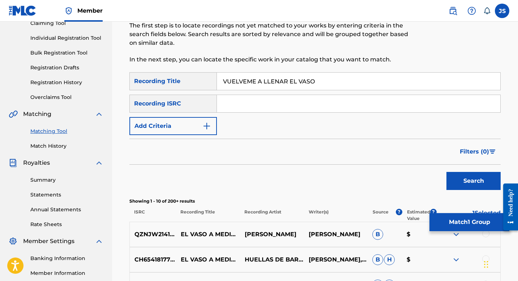
scroll to position [77, 0]
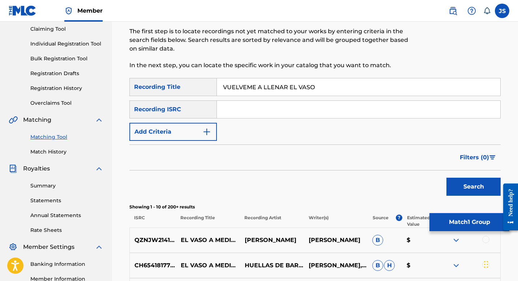
click at [195, 130] on button "Add Criteria" at bounding box center [172, 132] width 87 height 18
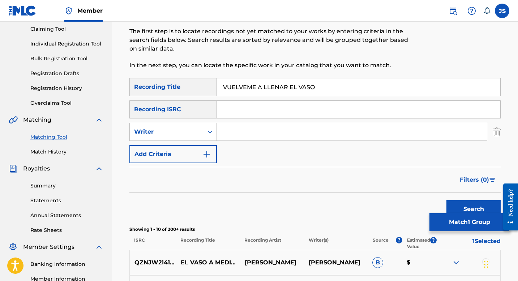
click at [229, 132] on input "Search Form" at bounding box center [352, 131] width 270 height 17
type input "[PERSON_NAME] [PERSON_NAME]"
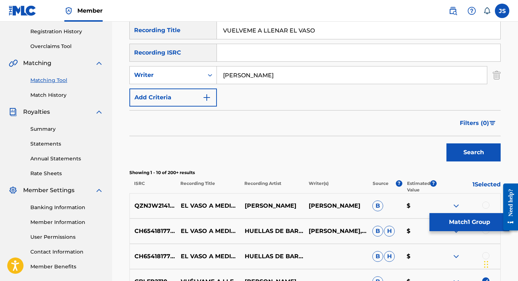
click at [478, 148] on button "Search" at bounding box center [473, 152] width 54 height 18
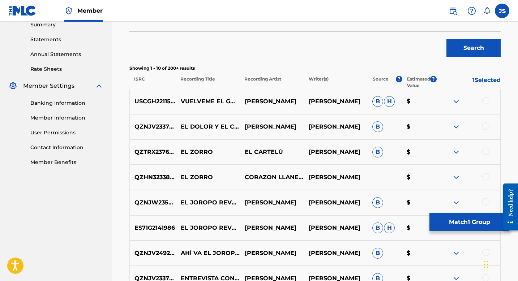
scroll to position [239, 0]
